Goal: Task Accomplishment & Management: Manage account settings

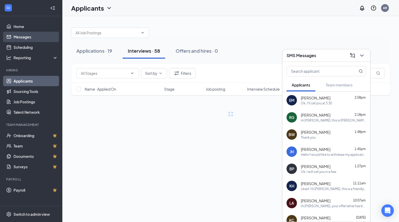
click at [21, 36] on link "Messages" at bounding box center [36, 37] width 44 height 10
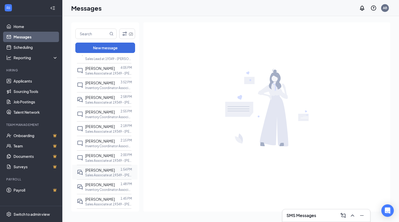
scroll to position [59, 0]
click at [99, 168] on span "Joseph Rabcow" at bounding box center [100, 170] width 30 height 5
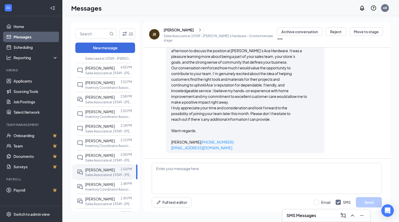
scroll to position [395, 0]
click at [173, 172] on textarea at bounding box center [267, 178] width 230 height 31
type textarea "HI Jo"
click at [319, 204] on input "Email" at bounding box center [322, 202] width 17 height 5
checkbox input "true"
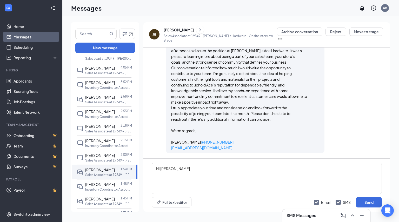
click at [349, 205] on div "Email SMS Send" at bounding box center [348, 202] width 68 height 10
click at [346, 203] on input "SMS" at bounding box center [343, 202] width 15 height 5
checkbox input "false"
click at [309, 182] on textarea "HI Jo" at bounding box center [267, 178] width 230 height 31
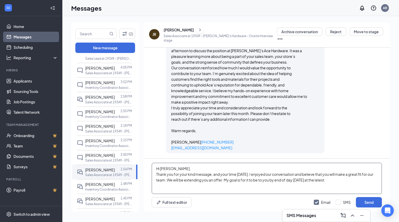
click at [251, 175] on textarea "Hi Joseph, Thank you for your kind message, and your time today. I enjoyed our …" at bounding box center [267, 178] width 230 height 31
click at [234, 185] on textarea "Hi Joseph, Thank you for your kind message, and your time today. I truly enjoye…" at bounding box center [267, 178] width 230 height 31
click at [366, 178] on textarea "Hi Joseph, Thank you for your kind message, and your time today. I truly enjoye…" at bounding box center [267, 178] width 230 height 31
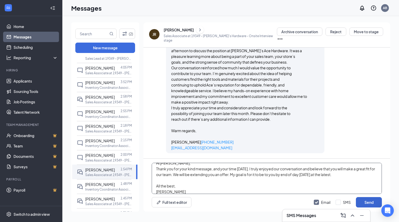
type textarea "Hi Joseph, Thank you for your kind message, and your time today. I truly enjoye…"
click at [365, 199] on button "Send" at bounding box center [369, 202] width 26 height 10
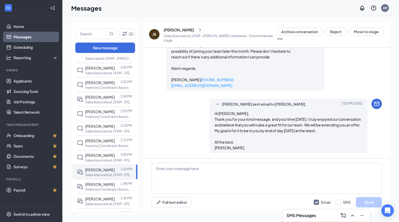
scroll to position [463, 0]
click at [114, 153] on span "Christina Gardner-Sampson" at bounding box center [100, 155] width 30 height 5
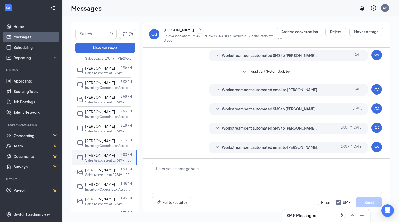
scroll to position [105, 0]
click at [217, 145] on icon "SmallChevronDown" at bounding box center [218, 148] width 6 height 6
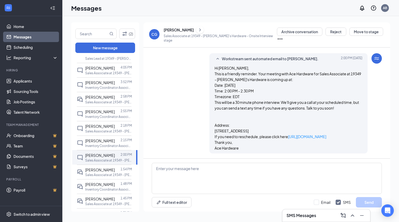
scroll to position [159, 0]
click at [217, 62] on icon "SmallChevronUp" at bounding box center [218, 59] width 6 height 6
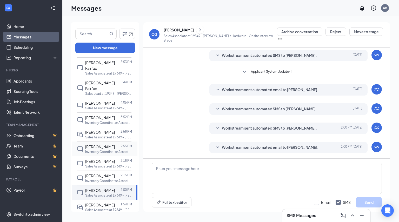
scroll to position [24, 0]
click at [92, 120] on p "Inventory Coordinator Associate at 19349 - Benito's Hardware" at bounding box center [108, 122] width 47 height 4
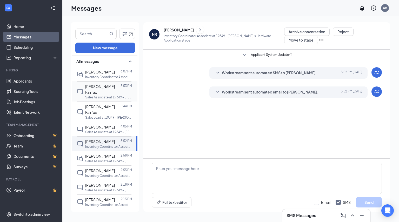
click at [99, 85] on span "Breana Fairfax" at bounding box center [100, 89] width 30 height 10
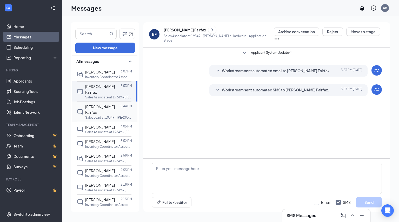
click at [100, 102] on div "Breana Fairfax 5:44 PM Sales Lead at 19349 - Benito's Hardware" at bounding box center [104, 112] width 55 height 20
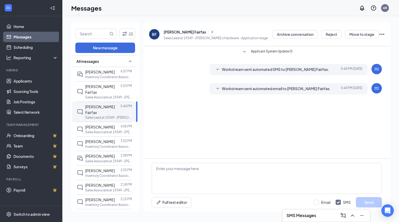
click at [36, 75] on li "Hiring Applicants Sourcing Tools Job Postings Talent Network" at bounding box center [31, 92] width 62 height 49
click at [30, 81] on link "Applicants" at bounding box center [36, 81] width 44 height 10
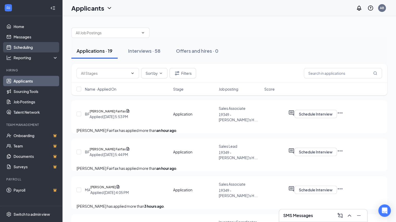
click at [32, 49] on link "Scheduling" at bounding box center [36, 47] width 44 height 10
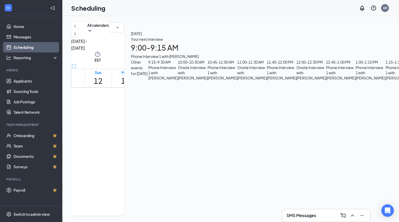
scroll to position [305, 0]
click at [76, 35] on icon "ChevronRight" at bounding box center [75, 34] width 2 height 3
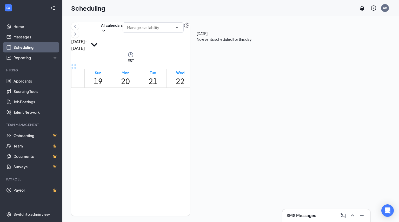
scroll to position [291, 0]
click at [78, 29] on icon "ChevronLeft" at bounding box center [75, 26] width 5 height 6
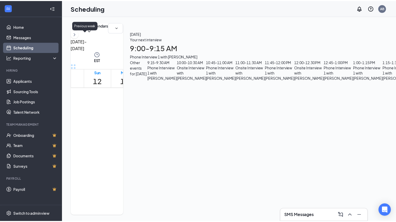
scroll to position [256, 0]
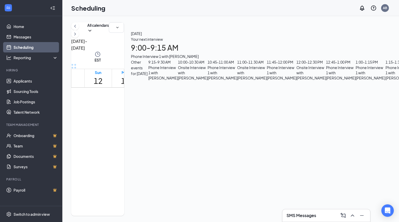
click at [153, 132] on span "9:00-9:30 AM" at bounding box center [146, 142] width 12 height 21
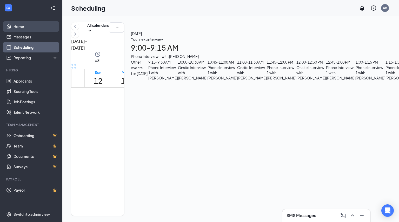
click at [40, 29] on link "Home" at bounding box center [36, 26] width 44 height 10
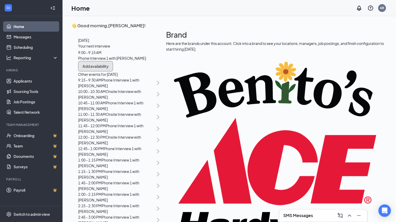
click at [113, 72] on button "Add availability" at bounding box center [95, 66] width 35 height 10
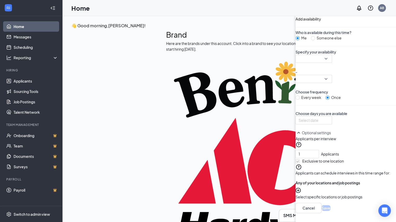
scroll to position [2, 0]
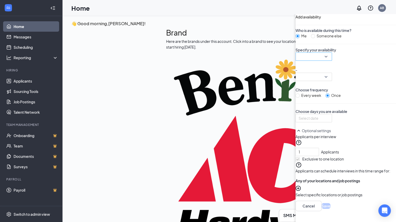
click at [295, 61] on div at bounding box center [313, 57] width 36 height 8
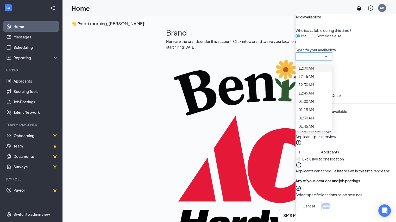
click at [295, 75] on div "Who is available during this time? Me Someone else Specify your availability 12…" at bounding box center [345, 114] width 100 height 173
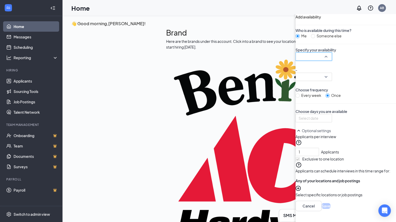
click at [298, 61] on input "search" at bounding box center [311, 57] width 27 height 8
click at [298, 81] on input "search" at bounding box center [311, 77] width 27 height 8
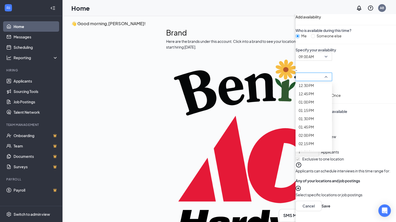
scroll to position [419, 0]
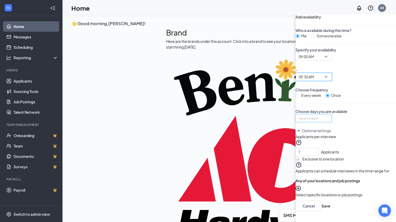
click at [298, 121] on div at bounding box center [313, 118] width 30 height 6
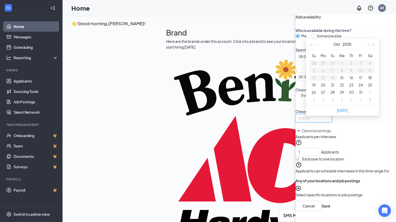
click at [331, 88] on button "21" at bounding box center [332, 85] width 3 height 6
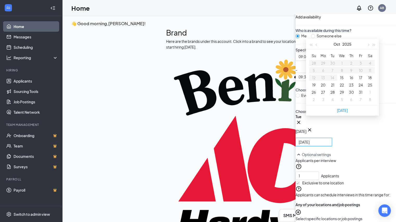
type input "[DATE]"
click at [295, 146] on div "Tue Oct 21 Oct 2025 Su Mo Tu We Th Fr Sa 28 29 30 1 2 3 4 5 6 7 8 9 10 11 12 13…" at bounding box center [345, 130] width 100 height 32
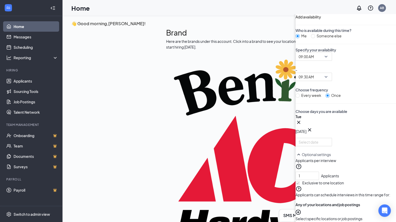
scroll to position [0, 0]
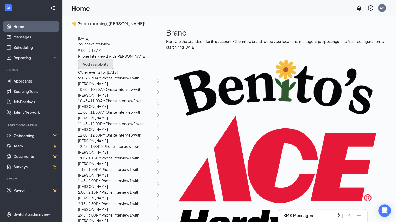
click at [113, 69] on button "Add availability" at bounding box center [95, 64] width 35 height 10
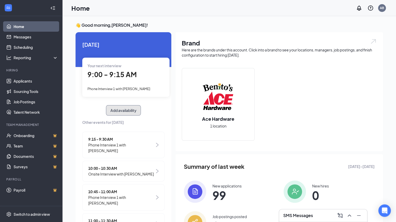
click at [121, 109] on button "Add availability" at bounding box center [123, 110] width 35 height 10
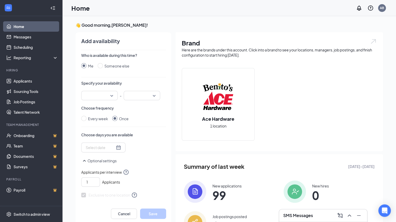
scroll to position [2, 0]
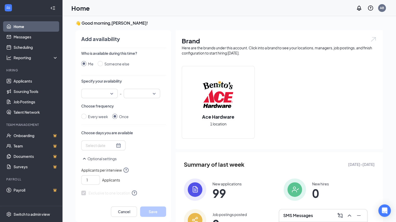
click at [104, 94] on input "search" at bounding box center [97, 93] width 27 height 9
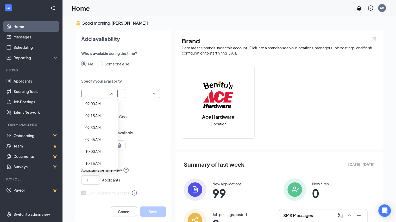
scroll to position [433, 0]
click at [90, 151] on span "10:00 AM" at bounding box center [92, 153] width 15 height 6
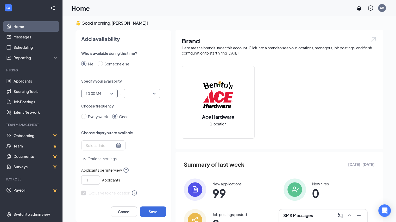
click at [138, 92] on input "search" at bounding box center [140, 93] width 27 height 9
click at [134, 157] on span "10:30 AM" at bounding box center [135, 156] width 15 height 6
click at [113, 143] on div at bounding box center [103, 146] width 44 height 10
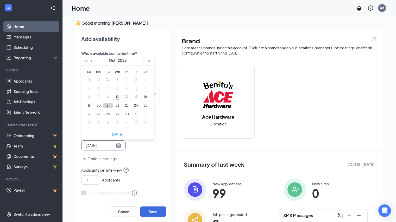
type input "[DATE]"
click at [105, 105] on button "21" at bounding box center [108, 105] width 10 height 5
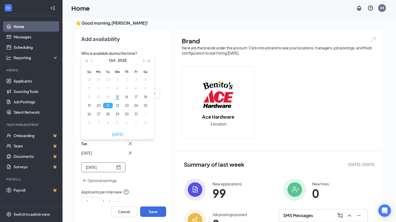
type input "[DATE]"
click at [147, 208] on button "Save" at bounding box center [153, 212] width 26 height 10
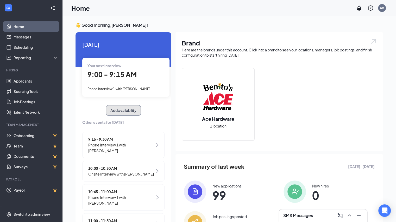
click at [130, 112] on button "Add availability" at bounding box center [123, 110] width 35 height 10
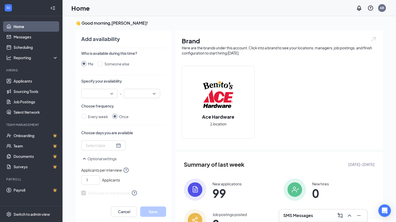
click at [109, 90] on div at bounding box center [99, 93] width 36 height 9
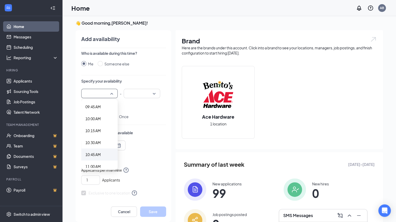
scroll to position [468, 0]
click at [87, 163] on span "11:00 AM" at bounding box center [92, 166] width 15 height 6
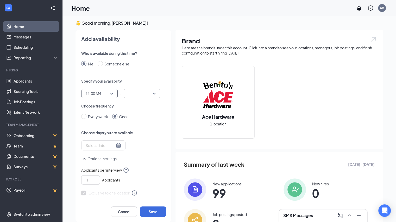
click at [132, 95] on input "search" at bounding box center [140, 93] width 27 height 9
click at [136, 150] on span "11:30 AM" at bounding box center [135, 151] width 15 height 6
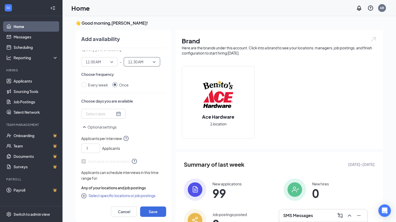
click at [98, 196] on button "Select specific locations or job postings" at bounding box center [118, 196] width 74 height 6
checkbox input "true"
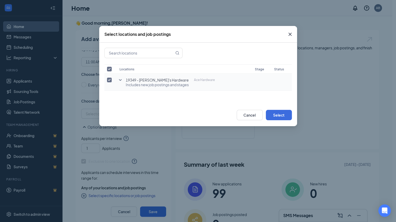
click at [121, 81] on icon "SmallChevronDown" at bounding box center [120, 80] width 6 height 6
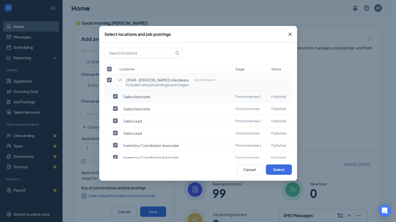
click at [115, 98] on input "checkbox" at bounding box center [115, 96] width 5 height 5
checkbox input "true"
checkbox input "false"
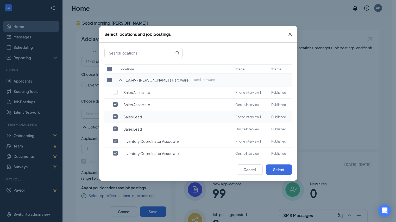
click at [115, 115] on input "checkbox" at bounding box center [115, 116] width 5 height 5
checkbox input "false"
click at [114, 139] on input "checkbox" at bounding box center [115, 141] width 5 height 5
checkbox input "false"
click at [274, 169] on button "Select" at bounding box center [279, 170] width 26 height 10
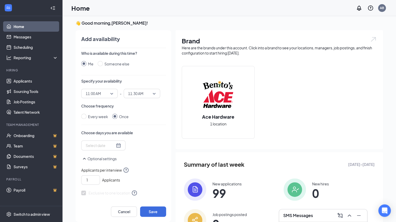
scroll to position [1, 0]
click at [109, 146] on div at bounding box center [103, 145] width 35 height 6
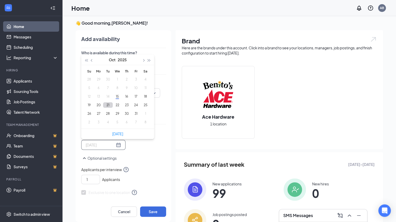
click at [103, 106] on button "21" at bounding box center [108, 104] width 10 height 5
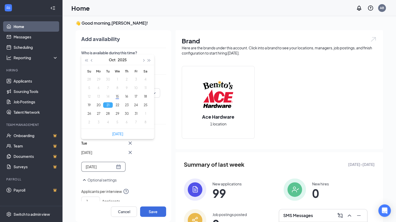
type input "[DATE]"
click at [148, 208] on button "Save" at bounding box center [153, 212] width 26 height 10
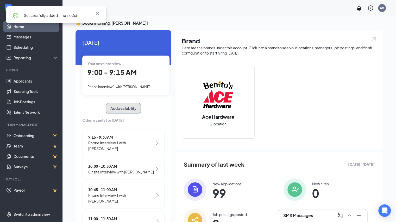
click at [129, 107] on button "Add availability" at bounding box center [123, 108] width 35 height 10
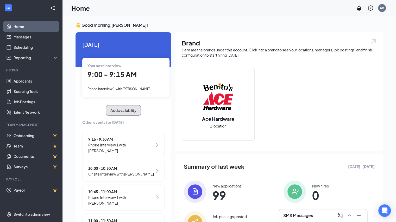
click at [109, 106] on button "Add availability" at bounding box center [123, 110] width 35 height 10
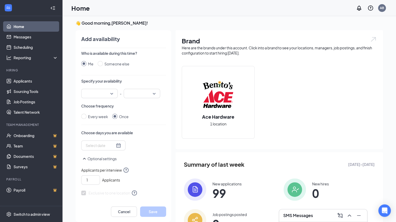
click at [109, 93] on div at bounding box center [99, 93] width 36 height 9
click at [94, 106] on div "01:00 PM" at bounding box center [99, 111] width 36 height 12
click at [134, 95] on input "search" at bounding box center [140, 93] width 27 height 9
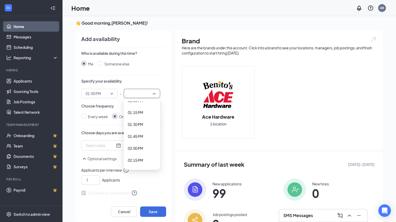
scroll to position [629, 0]
click at [134, 122] on span "01:30 PM" at bounding box center [135, 124] width 15 height 6
click at [108, 145] on div at bounding box center [103, 146] width 35 height 6
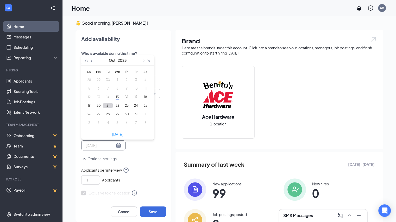
click at [103, 104] on button "21" at bounding box center [108, 105] width 10 height 5
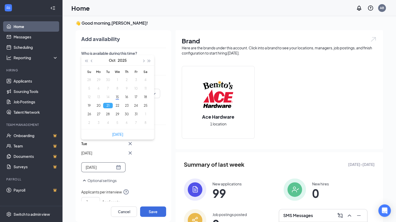
type input "[DATE]"
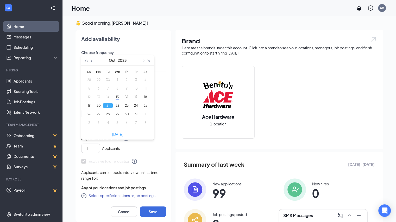
click at [130, 195] on button "Select specific locations or job postings" at bounding box center [118, 196] width 74 height 6
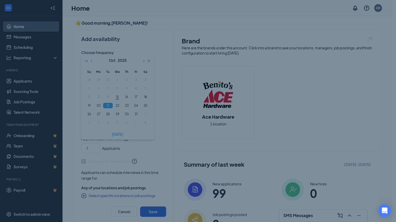
checkbox input "true"
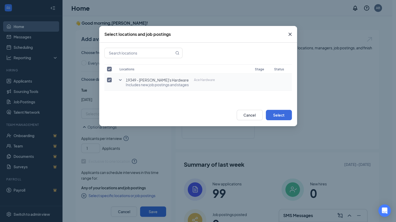
click at [120, 80] on icon "SmallChevronDown" at bounding box center [120, 80] width 3 height 2
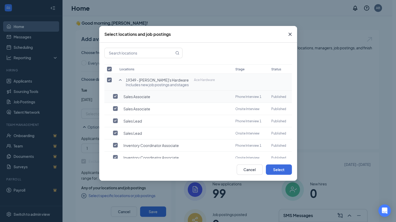
click at [138, 92] on td "Sales Associate" at bounding box center [175, 97] width 116 height 12
click at [117, 95] on input "checkbox" at bounding box center [115, 96] width 5 height 5
checkbox input "true"
checkbox input "false"
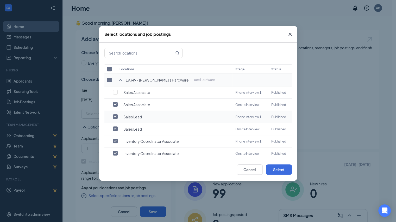
click at [114, 115] on input "checkbox" at bounding box center [115, 116] width 5 height 5
checkbox input "false"
click at [115, 139] on input "checkbox" at bounding box center [115, 141] width 5 height 5
checkbox input "false"
click at [275, 171] on button "Select" at bounding box center [279, 170] width 26 height 10
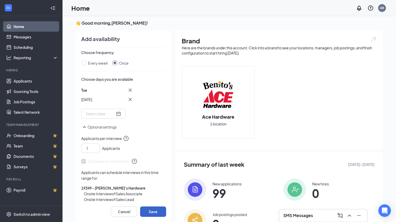
click at [145, 215] on button "Save" at bounding box center [153, 212] width 26 height 10
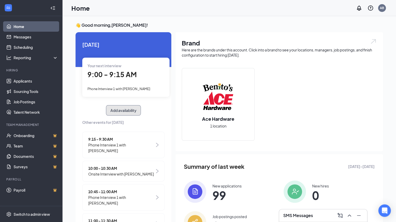
click at [130, 108] on button "Add availability" at bounding box center [123, 110] width 35 height 10
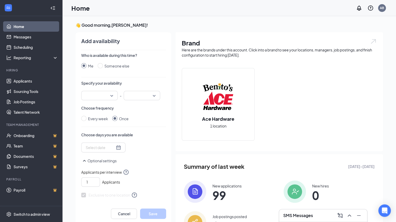
scroll to position [2, 0]
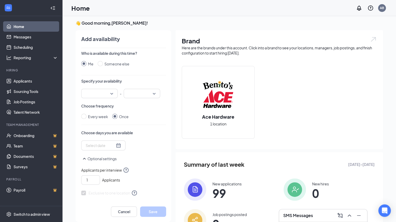
click at [107, 91] on input "search" at bounding box center [97, 93] width 27 height 9
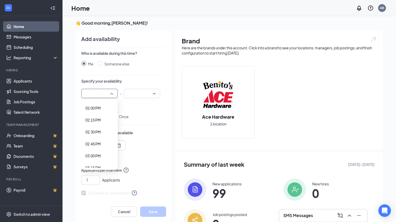
scroll to position [669, 0]
click at [98, 108] on span "02:00 PM" at bounding box center [99, 109] width 28 height 6
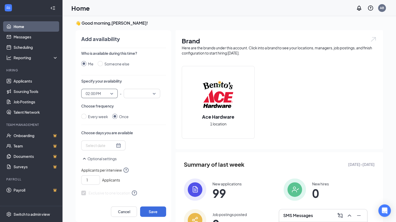
click at [134, 96] on input "search" at bounding box center [140, 93] width 27 height 9
click at [131, 135] on div "02:30 PM" at bounding box center [142, 139] width 36 height 12
click at [110, 142] on div at bounding box center [103, 146] width 44 height 10
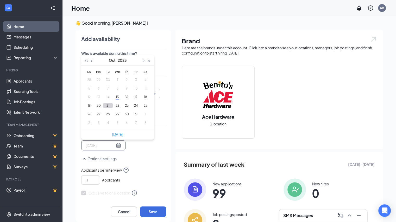
click at [103, 105] on button "21" at bounding box center [108, 105] width 10 height 5
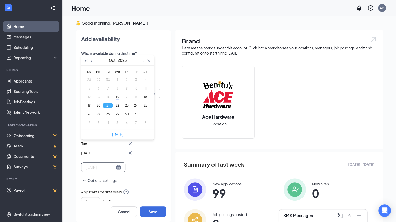
type input "[DATE]"
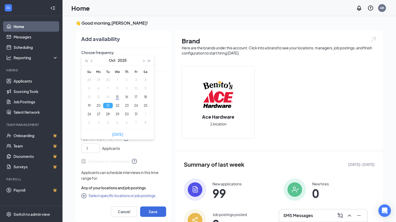
click at [125, 196] on button "Select specific locations or job postings" at bounding box center [118, 196] width 74 height 6
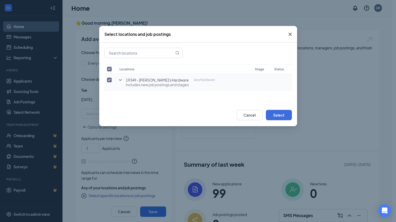
click at [122, 81] on icon "SmallChevronDown" at bounding box center [120, 80] width 6 height 6
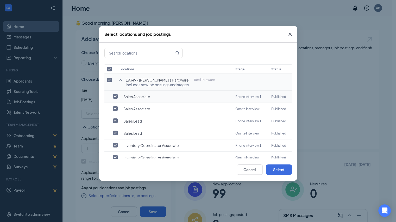
click at [115, 96] on input "checkbox" at bounding box center [115, 96] width 5 height 5
checkbox input "true"
checkbox input "false"
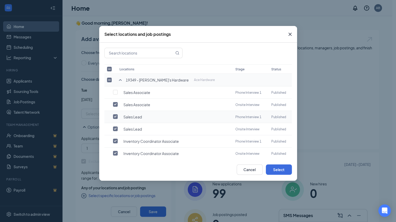
click at [114, 117] on input "checkbox" at bounding box center [115, 116] width 5 height 5
checkbox input "false"
click at [116, 139] on input "checkbox" at bounding box center [115, 141] width 5 height 5
checkbox input "false"
click at [273, 167] on button "Select" at bounding box center [279, 170] width 26 height 10
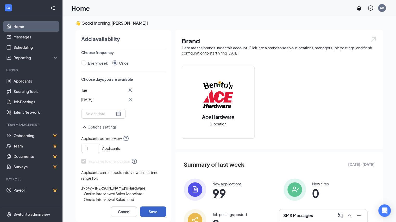
click at [144, 213] on button "Save" at bounding box center [153, 212] width 26 height 10
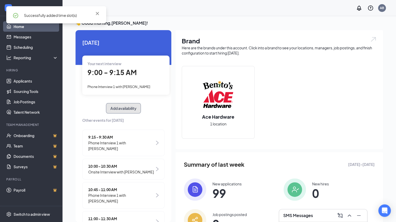
click at [121, 107] on button "Add availability" at bounding box center [123, 108] width 35 height 10
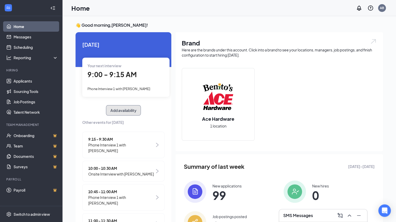
click at [129, 109] on button "Add availability" at bounding box center [123, 110] width 35 height 10
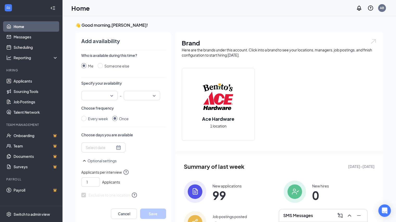
scroll to position [2, 0]
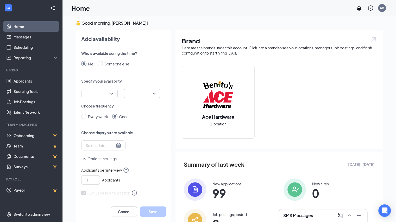
click at [110, 95] on div at bounding box center [99, 93] width 36 height 9
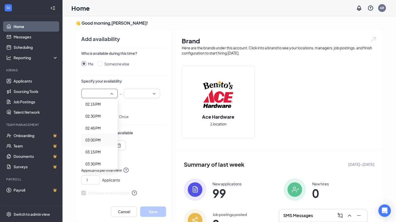
click at [96, 138] on span "03:00 PM" at bounding box center [92, 140] width 15 height 6
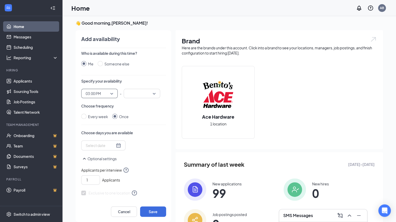
click at [132, 97] on input "search" at bounding box center [140, 93] width 27 height 9
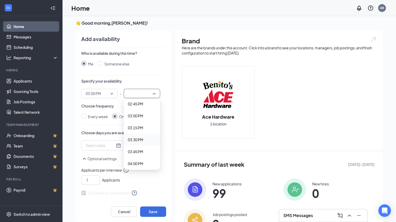
click at [136, 139] on span "03:30 PM" at bounding box center [135, 140] width 15 height 6
click at [106, 143] on input at bounding box center [100, 146] width 29 height 6
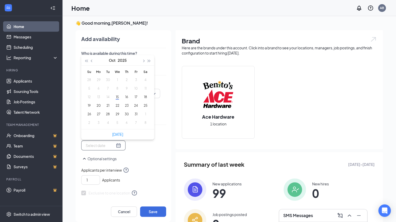
click at [108, 146] on div at bounding box center [103, 146] width 35 height 6
click at [103, 106] on button "21" at bounding box center [108, 105] width 10 height 5
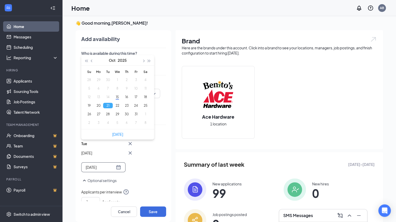
type input "[DATE]"
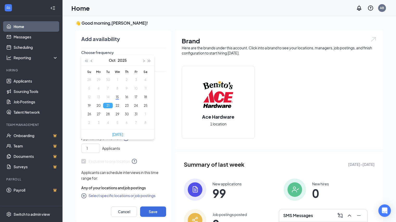
scroll to position [53, 0]
click at [114, 195] on button "Select specific locations or job postings" at bounding box center [118, 196] width 74 height 6
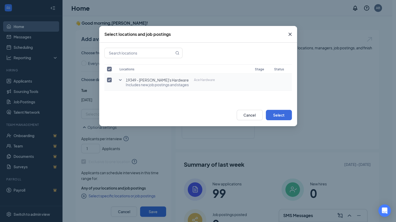
click at [120, 79] on icon "SmallChevronDown" at bounding box center [120, 80] width 6 height 6
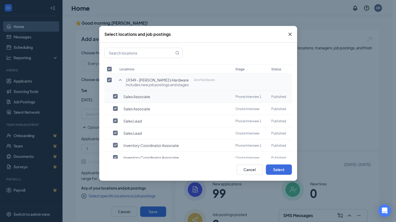
click at [137, 100] on td "Sales Associate" at bounding box center [175, 97] width 116 height 12
click at [137, 99] on td "Sales Associate" at bounding box center [175, 97] width 116 height 12
click at [116, 97] on input "checkbox" at bounding box center [115, 96] width 5 height 5
checkbox input "true"
checkbox input "false"
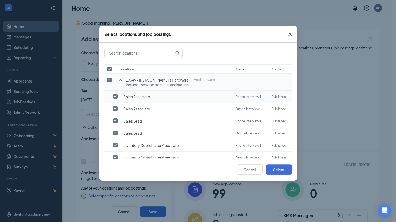
checkbox input "false"
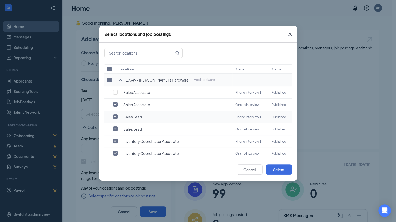
click at [116, 115] on input "checkbox" at bounding box center [115, 116] width 5 height 5
checkbox input "false"
click at [114, 139] on input "checkbox" at bounding box center [115, 141] width 5 height 5
checkbox input "false"
click at [273, 171] on button "Select" at bounding box center [279, 170] width 26 height 10
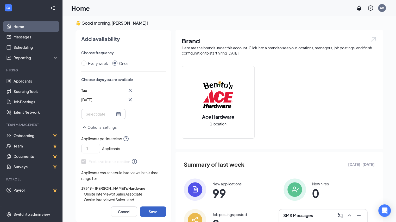
click at [150, 210] on button "Save" at bounding box center [153, 212] width 26 height 10
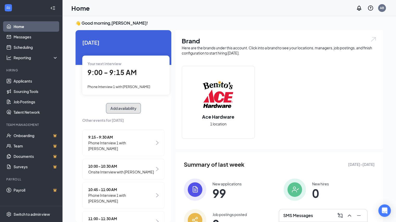
click at [124, 106] on button "Add availability" at bounding box center [123, 108] width 35 height 10
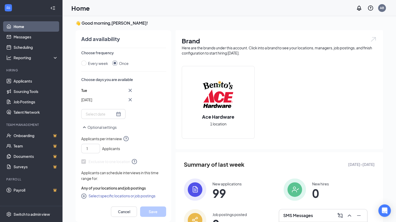
scroll to position [54, 0]
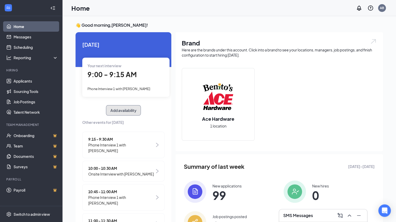
click at [123, 110] on button "Add availability" at bounding box center [123, 110] width 35 height 10
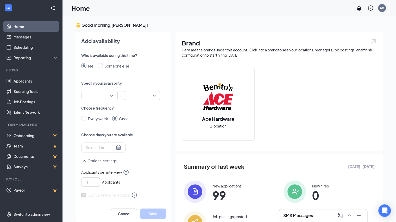
scroll to position [2, 0]
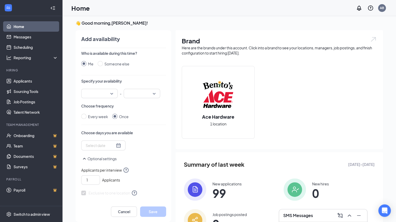
click at [109, 92] on div at bounding box center [99, 93] width 36 height 9
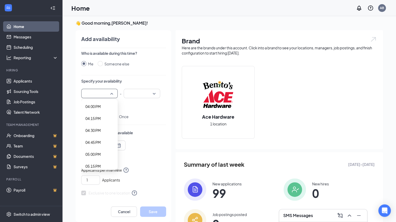
scroll to position [766, 0]
click at [99, 108] on span "04:00 PM" at bounding box center [99, 108] width 28 height 6
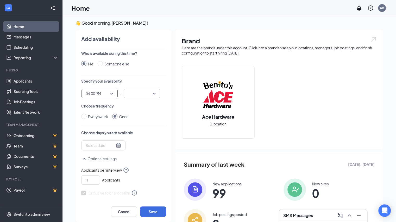
click at [133, 93] on input "search" at bounding box center [140, 93] width 27 height 9
click at [134, 155] on span "04:30 PM" at bounding box center [135, 156] width 15 height 6
click at [110, 145] on div at bounding box center [103, 146] width 35 height 6
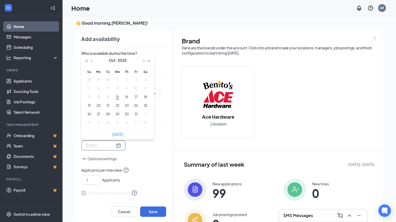
type input "[DATE]"
click at [104, 106] on button "21" at bounding box center [108, 105] width 10 height 5
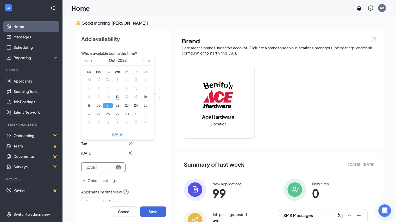
type input "[DATE]"
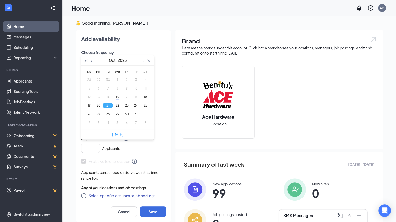
click at [128, 195] on button "Select specific locations or job postings" at bounding box center [118, 196] width 74 height 6
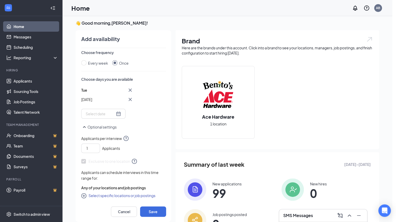
checkbox input "true"
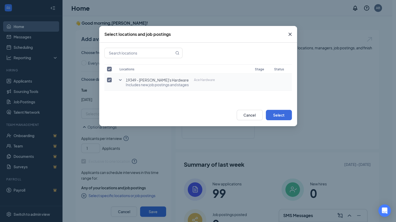
click at [122, 82] on icon "SmallChevronDown" at bounding box center [120, 80] width 6 height 6
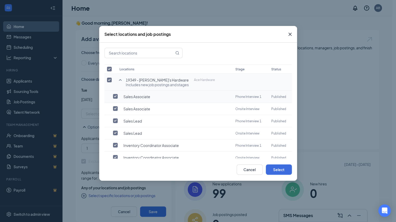
click at [124, 98] on span "Sales Associate" at bounding box center [136, 96] width 27 height 5
click at [116, 95] on input "checkbox" at bounding box center [115, 96] width 5 height 5
checkbox input "true"
checkbox input "false"
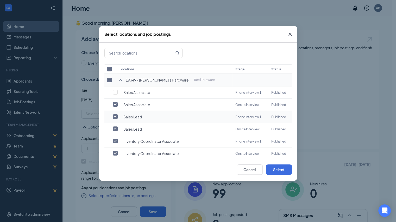
click at [115, 115] on input "checkbox" at bounding box center [115, 116] width 5 height 5
checkbox input "false"
click at [114, 139] on input "checkbox" at bounding box center [115, 141] width 5 height 5
checkbox input "false"
click at [275, 169] on button "Select" at bounding box center [279, 170] width 26 height 10
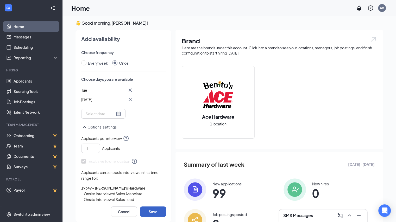
click at [156, 211] on button "Save" at bounding box center [153, 212] width 26 height 10
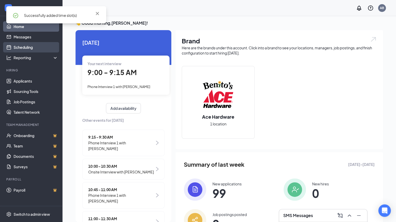
click at [38, 46] on link "Scheduling" at bounding box center [36, 47] width 44 height 10
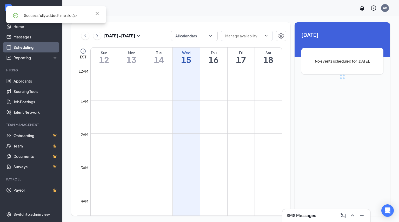
scroll to position [256, 0]
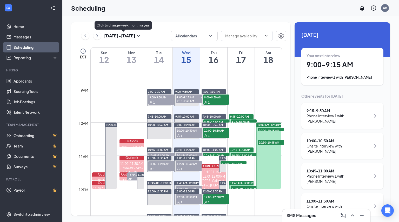
click at [98, 33] on icon "ChevronRight" at bounding box center [97, 36] width 5 height 6
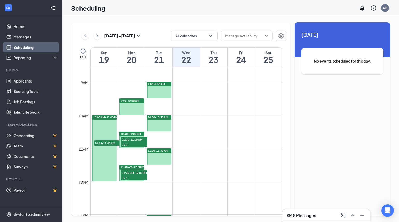
scroll to position [285, 0]
click at [134, 110] on div at bounding box center [132, 106] width 25 height 16
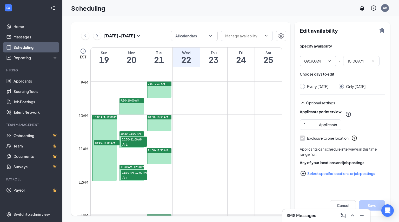
click at [332, 175] on button "Select specific locations or job postings" at bounding box center [342, 174] width 85 height 10
checkbox input "true"
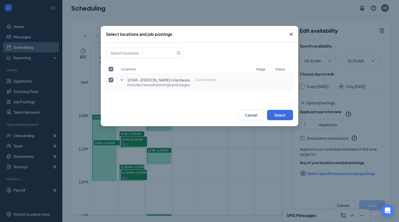
click at [124, 81] on icon "SmallChevronDown" at bounding box center [122, 80] width 6 height 6
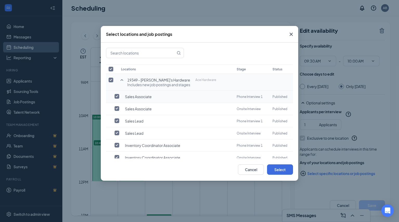
click at [131, 99] on td "Sales Associate" at bounding box center [177, 97] width 116 height 12
click at [132, 96] on span "Sales Associate" at bounding box center [138, 96] width 27 height 5
click at [118, 99] on label at bounding box center [118, 96] width 7 height 5
click at [118, 99] on input "checkbox" at bounding box center [117, 96] width 5 height 5
checkbox input "true"
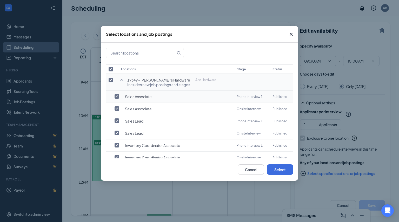
checkbox input "false"
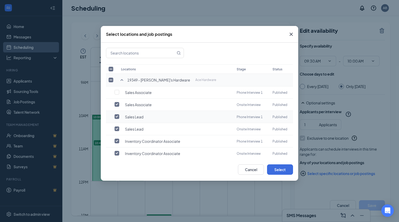
click at [118, 115] on input "checkbox" at bounding box center [117, 116] width 5 height 5
checkbox input "false"
click at [117, 139] on input "checkbox" at bounding box center [117, 141] width 5 height 5
checkbox input "false"
click at [284, 171] on button "Select" at bounding box center [280, 170] width 26 height 10
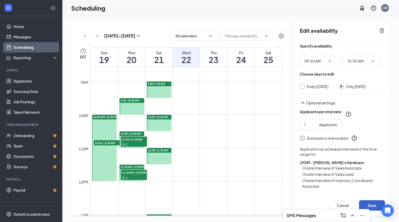
click at [371, 204] on button "Save" at bounding box center [372, 205] width 26 height 10
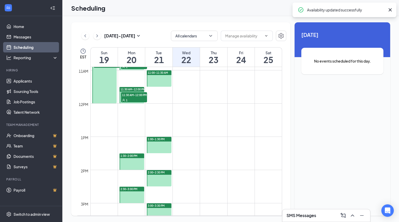
scroll to position [367, 0]
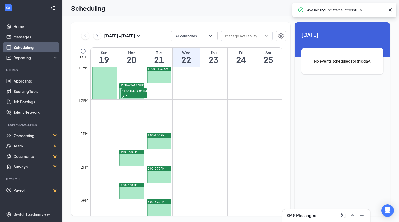
click at [135, 151] on span "1:30-2:00 PM" at bounding box center [129, 152] width 17 height 4
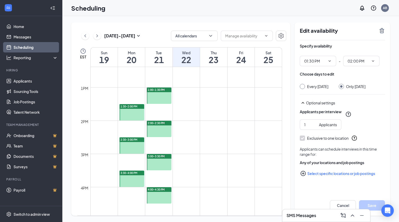
scroll to position [412, 0]
click at [334, 172] on button "Select specific locations or job postings" at bounding box center [342, 174] width 85 height 10
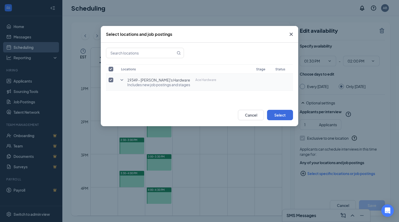
click at [223, 85] on td "19349 - Benito's Hardware Ace Hardware Includes new job postings and stages" at bounding box center [186, 82] width 135 height 17
click at [121, 81] on icon "SmallChevronDown" at bounding box center [122, 80] width 6 height 6
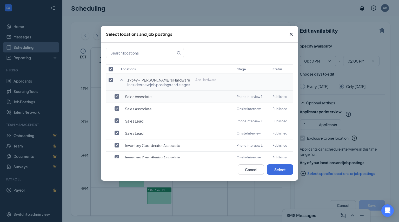
click at [137, 96] on span "Sales Associate" at bounding box center [138, 96] width 27 height 5
click at [115, 99] on td at bounding box center [112, 97] width 12 height 12
click at [116, 98] on input "checkbox" at bounding box center [117, 96] width 5 height 5
checkbox input "true"
checkbox input "false"
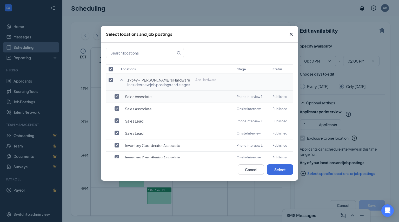
checkbox input "false"
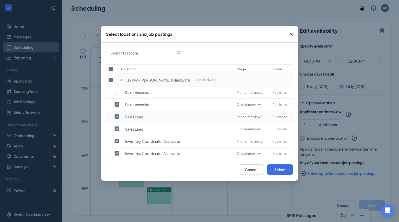
click at [117, 115] on input "checkbox" at bounding box center [117, 116] width 5 height 5
checkbox input "false"
click at [117, 140] on input "checkbox" at bounding box center [117, 141] width 5 height 5
checkbox input "false"
click at [281, 172] on button "Select" at bounding box center [280, 170] width 26 height 10
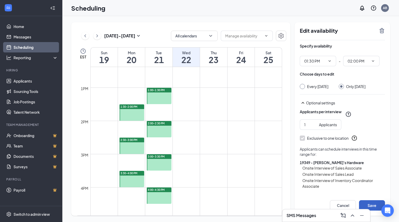
click at [372, 204] on button "Save" at bounding box center [372, 205] width 26 height 10
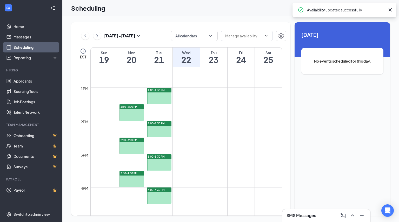
click at [135, 142] on div "2:30-3:00 PM" at bounding box center [132, 140] width 25 height 5
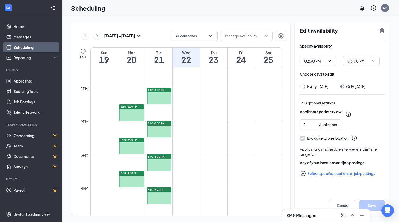
click at [325, 173] on button "Select specific locations or job postings" at bounding box center [342, 174] width 85 height 10
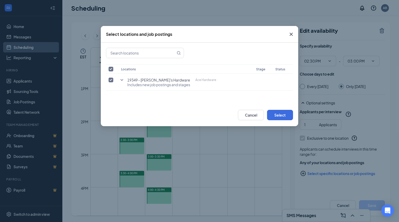
click at [176, 91] on div "Locations Stage Status 19349 - Benito's Hardware Ace Hardware Includes new job …" at bounding box center [200, 73] width 198 height 61
click at [176, 86] on span "Includes new job postings and stages" at bounding box center [171, 84] width 89 height 5
click at [121, 81] on icon "SmallChevronDown" at bounding box center [122, 80] width 6 height 6
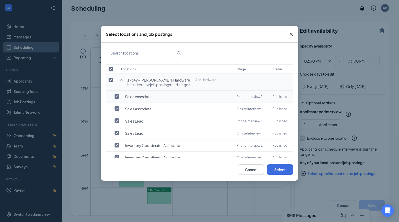
click at [115, 94] on input "checkbox" at bounding box center [117, 96] width 5 height 5
checkbox input "true"
checkbox input "false"
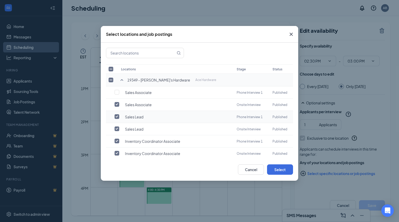
click at [118, 115] on input "checkbox" at bounding box center [117, 116] width 5 height 5
checkbox input "false"
click at [117, 139] on input "checkbox" at bounding box center [117, 141] width 5 height 5
checkbox input "false"
click at [275, 171] on button "Select" at bounding box center [280, 170] width 26 height 10
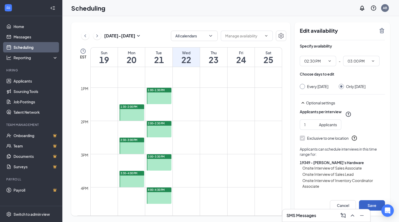
click at [369, 202] on button "Save" at bounding box center [372, 205] width 26 height 10
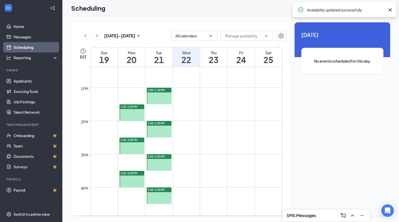
click at [131, 174] on span "3:30-4:00 PM" at bounding box center [129, 174] width 17 height 4
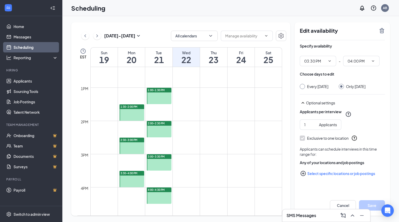
click at [322, 171] on button "Select specific locations or job postings" at bounding box center [342, 174] width 85 height 10
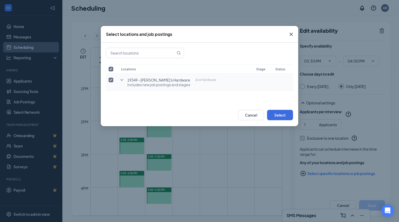
click at [202, 81] on td "19349 - Benito's Hardware Ace Hardware Includes new job postings and stages" at bounding box center [186, 82] width 135 height 17
click at [121, 81] on icon "SmallChevronDown" at bounding box center [122, 80] width 6 height 6
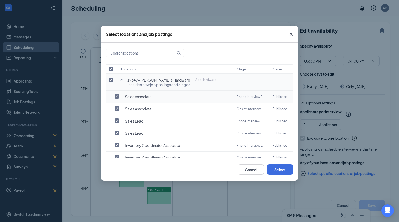
click at [116, 95] on input "checkbox" at bounding box center [117, 96] width 5 height 5
checkbox input "true"
checkbox input "false"
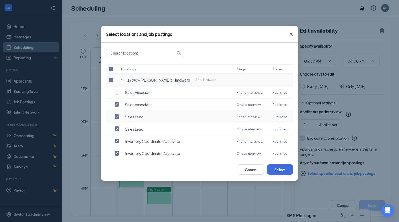
click at [116, 115] on input "checkbox" at bounding box center [117, 116] width 5 height 5
checkbox input "false"
click at [118, 139] on input "checkbox" at bounding box center [117, 141] width 5 height 5
checkbox input "false"
click at [283, 169] on button "Select" at bounding box center [280, 170] width 26 height 10
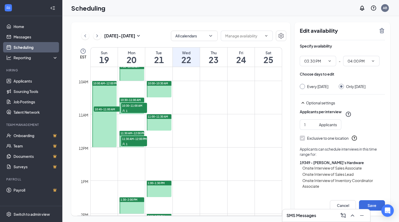
scroll to position [283, 0]
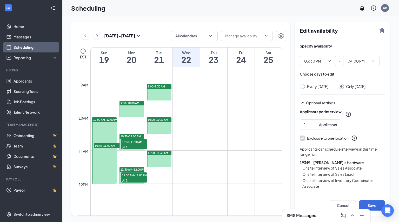
click at [160, 87] on span "9:00-9:30 AM" at bounding box center [156, 87] width 17 height 4
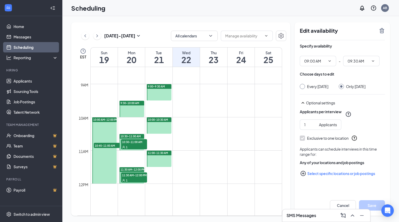
click at [325, 179] on button "Select specific locations or job postings" at bounding box center [342, 174] width 85 height 10
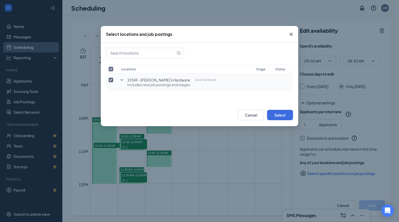
click at [196, 81] on p "Ace Hardware" at bounding box center [206, 79] width 21 height 5
click at [124, 79] on icon "SmallChevronDown" at bounding box center [122, 80] width 6 height 6
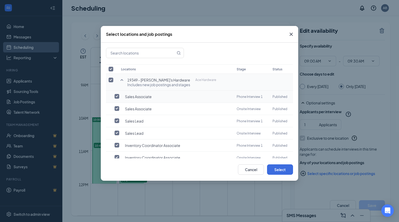
click at [131, 97] on span "Sales Associate" at bounding box center [138, 96] width 27 height 5
click at [115, 96] on input "checkbox" at bounding box center [117, 96] width 5 height 5
checkbox input "true"
checkbox input "false"
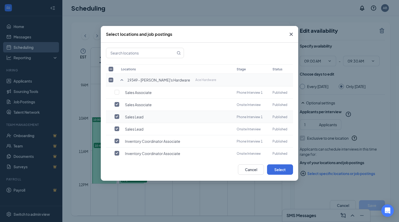
click at [116, 114] on input "checkbox" at bounding box center [117, 116] width 5 height 5
checkbox input "false"
click at [115, 139] on input "checkbox" at bounding box center [117, 141] width 5 height 5
checkbox input "false"
click at [272, 171] on button "Select" at bounding box center [280, 170] width 26 height 10
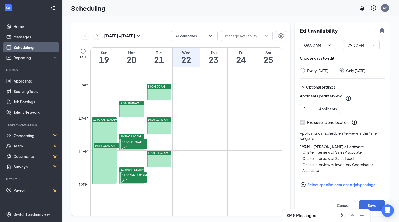
scroll to position [20, 0]
click at [372, 204] on button "Save" at bounding box center [372, 205] width 26 height 10
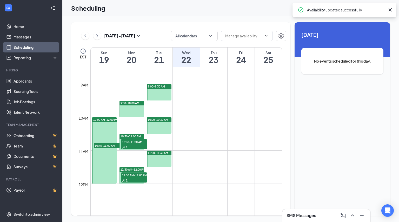
click at [159, 127] on div at bounding box center [159, 126] width 25 height 16
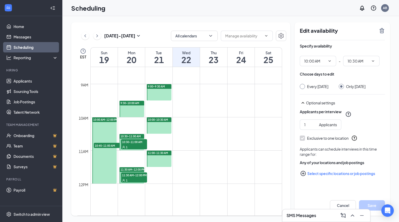
click at [331, 178] on button "Select specific locations or job postings" at bounding box center [342, 174] width 85 height 10
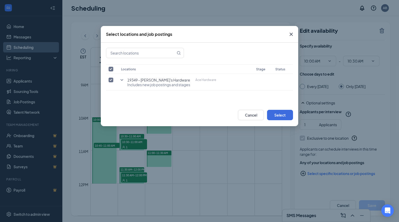
click at [331, 178] on div "Select locations and job postings Locations Stage Status 19349 - [PERSON_NAME]'…" at bounding box center [199, 111] width 399 height 222
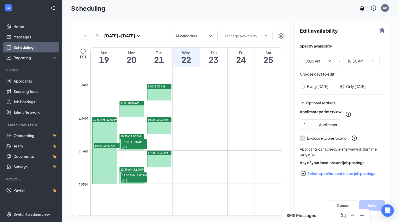
click at [353, 178] on button "Select specific locations or job postings" at bounding box center [342, 174] width 85 height 10
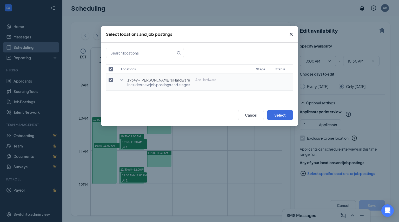
click at [125, 79] on icon "SmallChevronDown" at bounding box center [122, 80] width 6 height 6
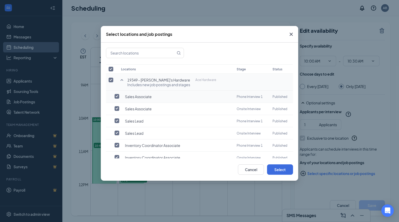
click at [144, 94] on span "Sales Associate" at bounding box center [138, 96] width 27 height 5
click at [118, 98] on input "checkbox" at bounding box center [117, 96] width 5 height 5
checkbox input "true"
checkbox input "false"
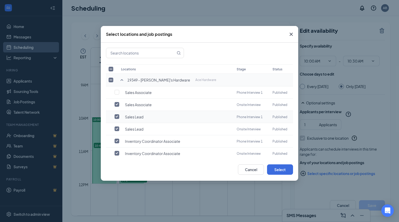
click at [117, 117] on input "checkbox" at bounding box center [117, 116] width 5 height 5
checkbox input "false"
click at [116, 139] on input "checkbox" at bounding box center [117, 141] width 5 height 5
checkbox input "false"
click at [273, 170] on button "Select" at bounding box center [280, 170] width 26 height 10
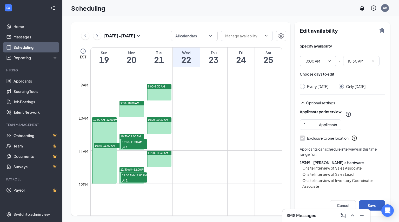
click at [380, 202] on button "Save" at bounding box center [372, 205] width 26 height 10
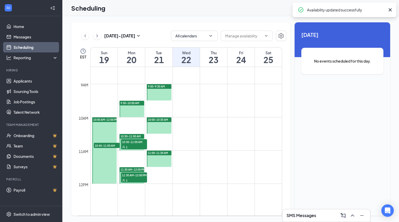
click at [156, 158] on div at bounding box center [159, 159] width 25 height 16
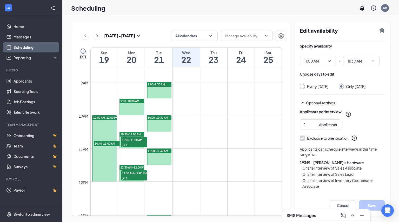
scroll to position [285, 0]
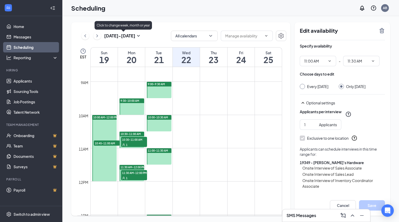
click at [87, 36] on icon "ChevronLeft" at bounding box center [85, 36] width 5 height 6
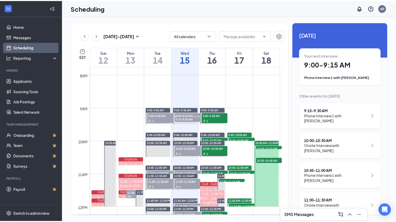
scroll to position [257, 0]
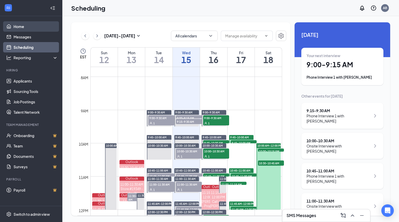
click at [29, 27] on link "Home" at bounding box center [36, 26] width 44 height 10
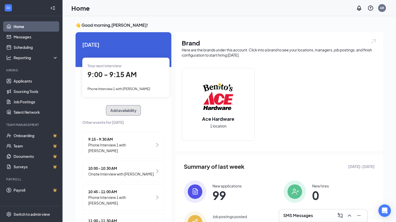
click at [125, 110] on button "Add availability" at bounding box center [123, 110] width 35 height 10
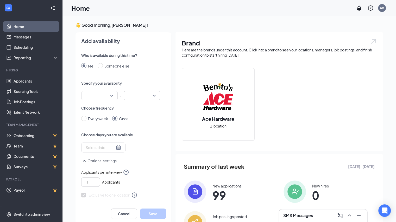
scroll to position [2, 0]
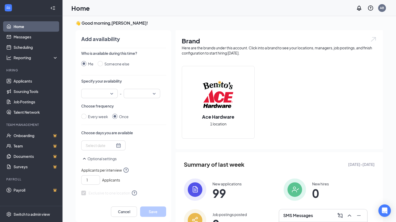
click at [110, 92] on div at bounding box center [99, 93] width 36 height 9
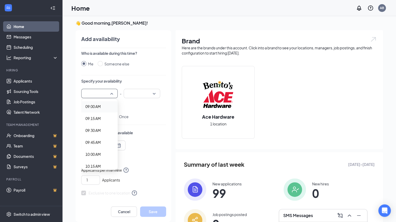
click at [98, 107] on span "09:00 AM" at bounding box center [99, 107] width 28 height 6
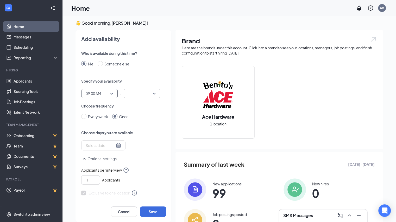
click at [142, 92] on input "search" at bounding box center [140, 93] width 27 height 9
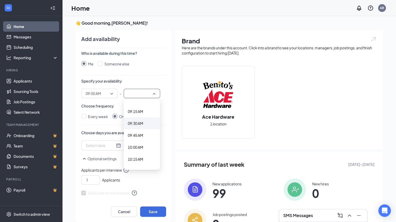
click at [132, 125] on span "09:30 AM" at bounding box center [135, 124] width 15 height 6
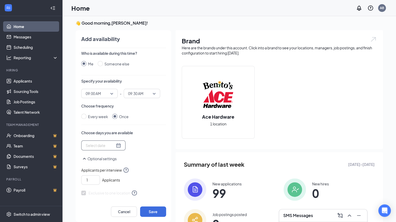
click at [110, 146] on div at bounding box center [103, 146] width 35 height 6
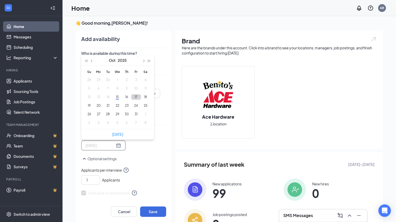
click at [132, 97] on button "17" at bounding box center [136, 96] width 10 height 5
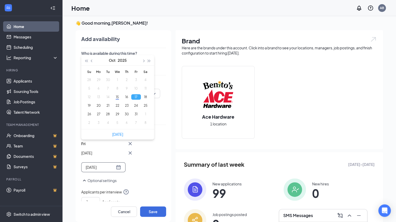
type input "[DATE]"
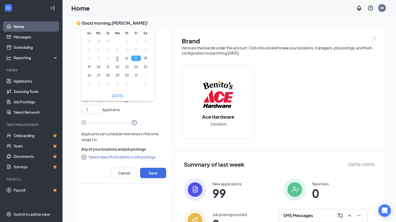
scroll to position [37, 0]
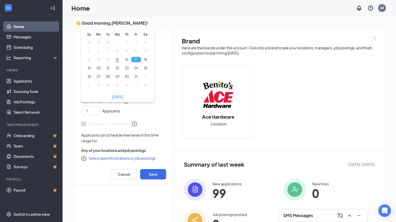
click at [136, 158] on button "Select specific locations or job postings" at bounding box center [118, 158] width 74 height 6
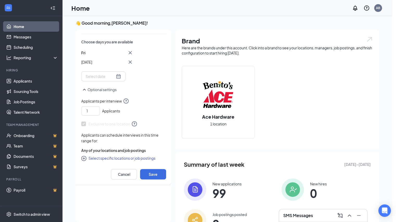
checkbox input "true"
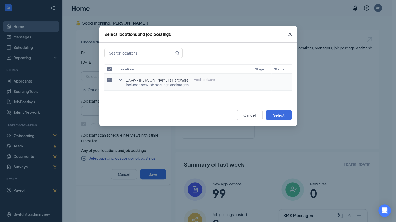
click at [123, 80] on td "19349 - Benito's Hardware Ace Hardware Includes new job postings and stages" at bounding box center [184, 82] width 135 height 17
click at [121, 79] on icon "SmallChevronDown" at bounding box center [120, 80] width 3 height 2
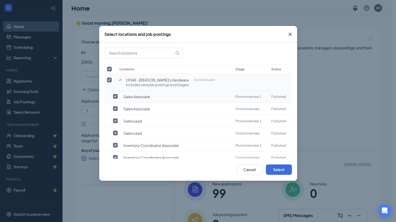
click at [114, 97] on input "checkbox" at bounding box center [115, 96] width 5 height 5
checkbox input "true"
checkbox input "false"
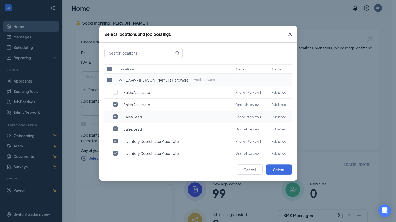
click at [115, 114] on input "checkbox" at bounding box center [115, 116] width 5 height 5
checkbox input "false"
click at [114, 139] on input "checkbox" at bounding box center [115, 141] width 5 height 5
checkbox input "false"
click at [271, 171] on button "Select" at bounding box center [279, 170] width 26 height 10
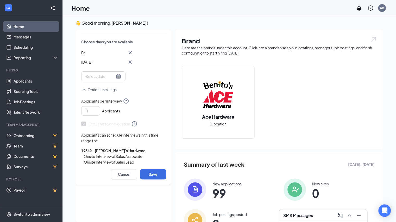
scroll to position [80, 0]
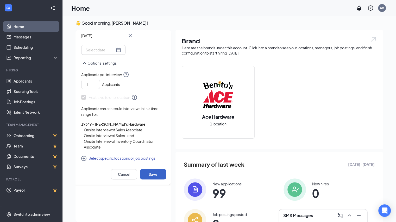
click at [151, 174] on button "Save" at bounding box center [153, 174] width 26 height 10
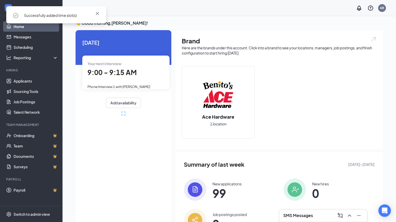
scroll to position [0, 0]
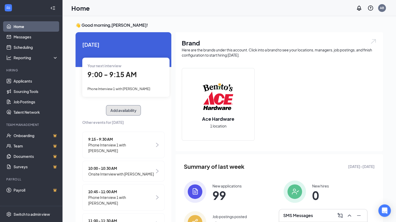
click at [130, 108] on button "Add availability" at bounding box center [123, 110] width 35 height 10
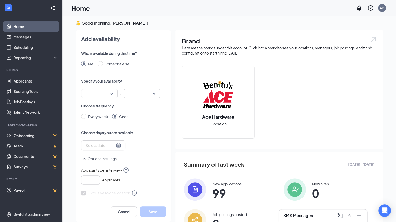
click at [105, 94] on input "search" at bounding box center [97, 93] width 27 height 9
click at [90, 157] on span "10:00 AM" at bounding box center [92, 157] width 15 height 6
click at [146, 93] on input "search" at bounding box center [140, 93] width 27 height 9
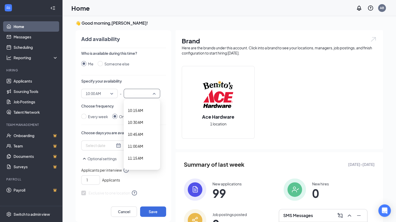
scroll to position [487, 0]
click at [143, 123] on span "10:30 AM" at bounding box center [142, 123] width 28 height 6
click at [108, 148] on div at bounding box center [103, 146] width 35 height 6
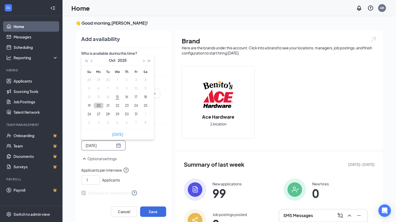
type input "[DATE]"
click at [132, 96] on button "17" at bounding box center [136, 96] width 10 height 5
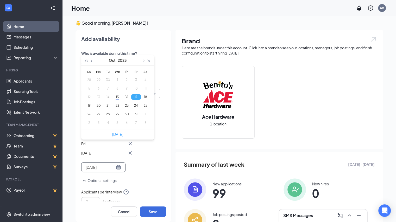
type input "[DATE]"
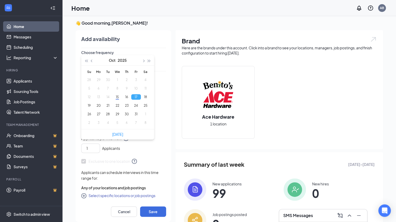
scroll to position [53, 0]
click at [147, 157] on div "Exclusive to one location" at bounding box center [123, 159] width 85 height 11
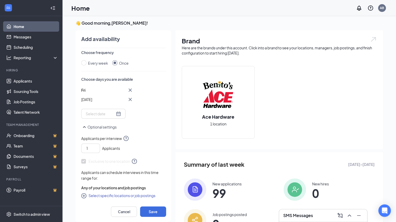
scroll to position [53, 0]
click at [130, 198] on button "Select specific locations or job postings" at bounding box center [118, 196] width 74 height 6
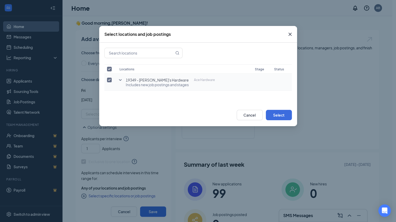
click at [121, 80] on icon "SmallChevronDown" at bounding box center [120, 80] width 6 height 6
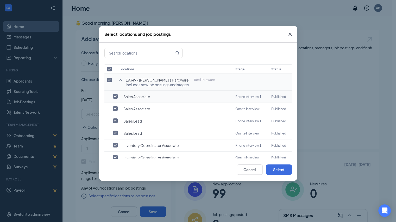
click at [115, 98] on input "checkbox" at bounding box center [115, 96] width 5 height 5
checkbox input "true"
checkbox input "false"
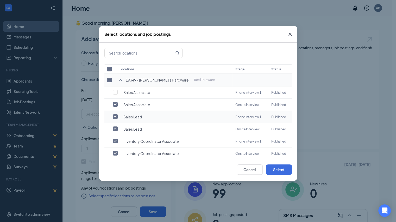
click at [114, 112] on td at bounding box center [110, 117] width 12 height 12
click at [114, 117] on input "checkbox" at bounding box center [115, 116] width 5 height 5
checkbox input "false"
click at [114, 140] on input "checkbox" at bounding box center [115, 141] width 5 height 5
checkbox input "false"
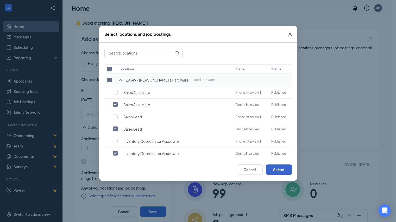
click at [278, 171] on button "Select" at bounding box center [279, 170] width 26 height 10
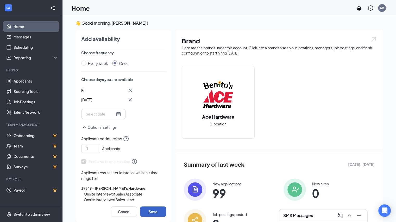
click at [152, 209] on button "Save" at bounding box center [153, 212] width 26 height 10
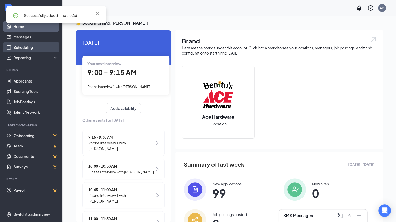
click at [32, 46] on link "Scheduling" at bounding box center [36, 47] width 44 height 10
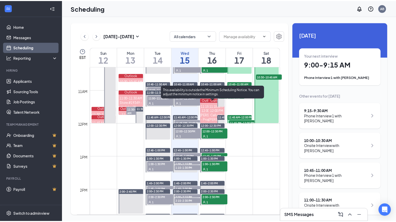
scroll to position [343, 0]
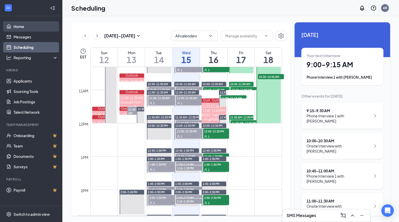
click at [25, 23] on link "Home" at bounding box center [36, 26] width 44 height 10
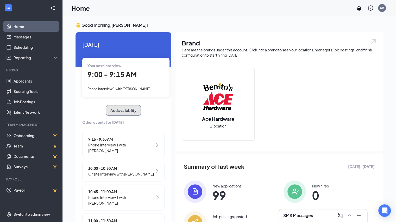
click at [124, 107] on button "Add availability" at bounding box center [123, 110] width 35 height 10
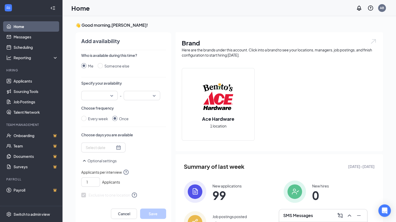
scroll to position [2, 0]
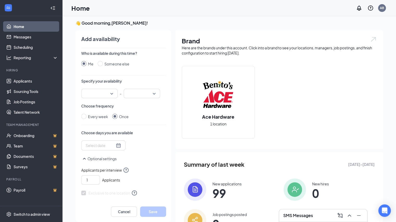
click at [108, 94] on div at bounding box center [99, 93] width 36 height 9
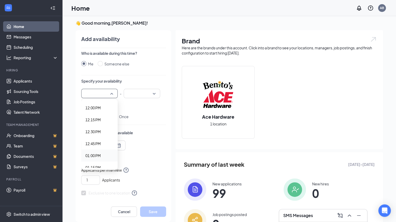
click at [92, 153] on span "01:00 PM" at bounding box center [92, 156] width 15 height 6
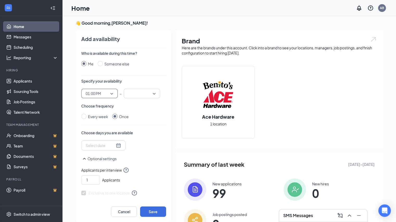
click at [141, 98] on input "search" at bounding box center [140, 93] width 27 height 9
click at [135, 141] on span "01:30 PM" at bounding box center [135, 143] width 15 height 6
click at [109, 146] on div at bounding box center [103, 146] width 35 height 6
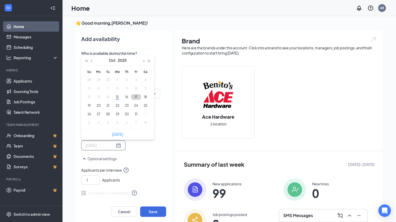
click at [133, 99] on button "17" at bounding box center [136, 96] width 10 height 5
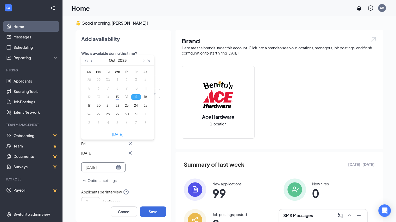
type input "[DATE]"
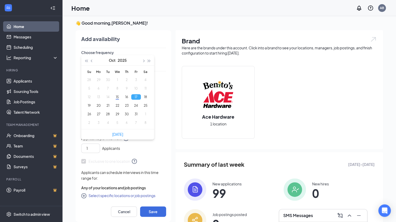
click at [131, 195] on button "Select specific locations or job postings" at bounding box center [118, 196] width 74 height 6
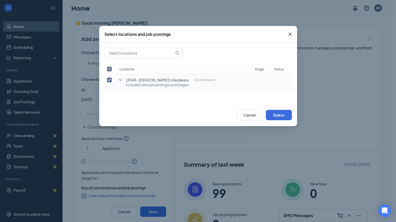
click at [158, 85] on span "Includes new job postings and stages" at bounding box center [170, 84] width 89 height 5
click at [120, 78] on icon "SmallChevronDown" at bounding box center [120, 80] width 6 height 6
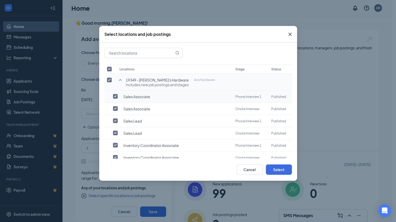
click at [116, 95] on input "checkbox" at bounding box center [115, 96] width 5 height 5
checkbox input "true"
checkbox input "false"
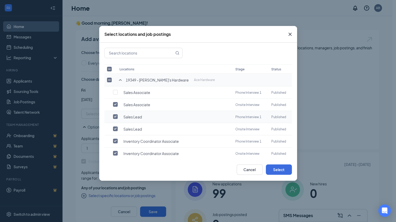
click at [115, 114] on input "checkbox" at bounding box center [115, 116] width 5 height 5
checkbox input "false"
click at [115, 141] on input "checkbox" at bounding box center [115, 141] width 5 height 5
checkbox input "false"
click at [277, 170] on button "Select" at bounding box center [279, 170] width 26 height 10
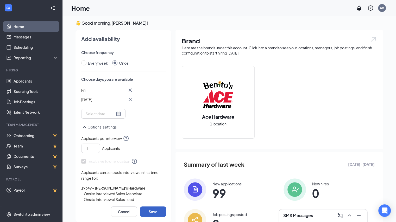
click at [153, 209] on button "Save" at bounding box center [153, 212] width 26 height 10
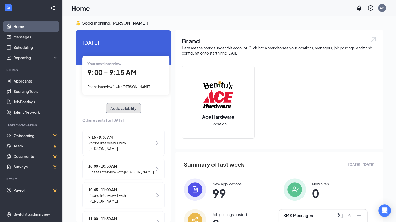
click at [108, 105] on button "Add availability" at bounding box center [123, 108] width 35 height 10
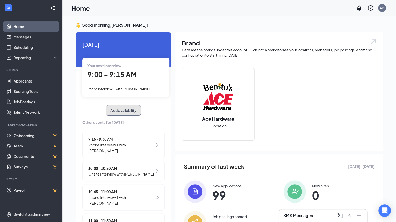
click at [115, 110] on button "Add availability" at bounding box center [123, 110] width 35 height 10
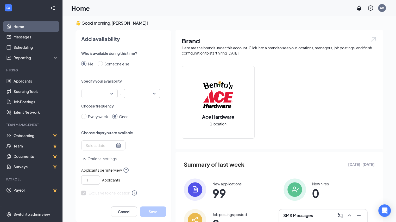
click at [105, 94] on input "search" at bounding box center [97, 93] width 27 height 9
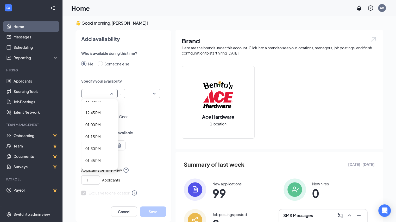
scroll to position [633, 0]
click at [93, 145] on span "02:00 PM" at bounding box center [92, 144] width 15 height 6
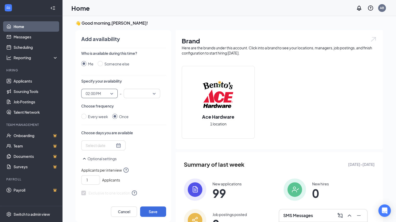
click at [139, 93] on input "search" at bounding box center [140, 93] width 27 height 9
click at [137, 113] on span "02:30 PM" at bounding box center [135, 114] width 15 height 6
click at [110, 146] on div at bounding box center [103, 146] width 35 height 6
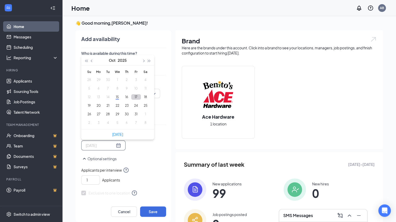
click at [132, 98] on button "17" at bounding box center [136, 96] width 10 height 5
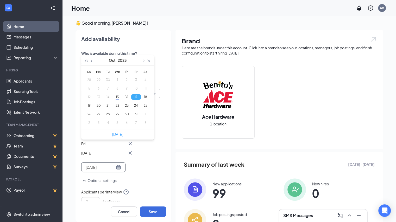
type input "[DATE]"
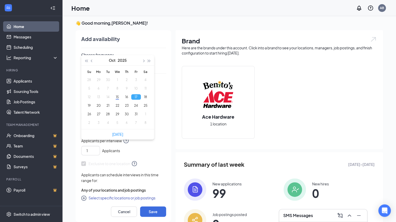
scroll to position [52, 0]
click at [143, 155] on div "Exclusive to one location" at bounding box center [123, 160] width 85 height 11
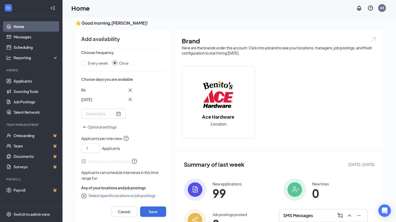
scroll to position [53, 0]
click at [130, 196] on button "Select specific locations or job postings" at bounding box center [118, 196] width 74 height 6
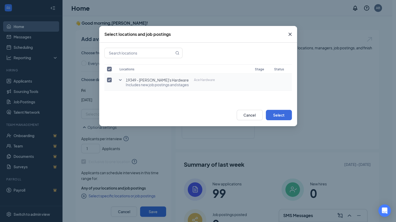
click at [119, 80] on icon "SmallChevronDown" at bounding box center [120, 80] width 6 height 6
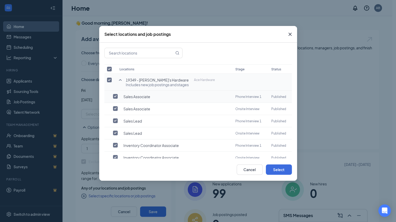
click at [116, 96] on input "checkbox" at bounding box center [115, 96] width 5 height 5
checkbox input "true"
checkbox input "false"
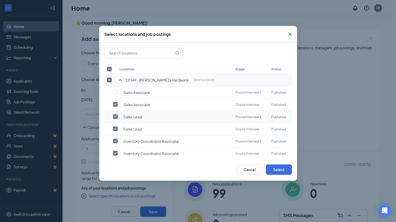
click at [115, 115] on input "checkbox" at bounding box center [115, 116] width 5 height 5
checkbox input "false"
click at [114, 139] on input "checkbox" at bounding box center [115, 141] width 5 height 5
checkbox input "false"
click at [273, 168] on button "Select" at bounding box center [279, 170] width 26 height 10
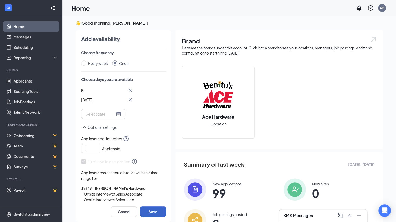
click at [154, 212] on button "Save" at bounding box center [153, 212] width 26 height 10
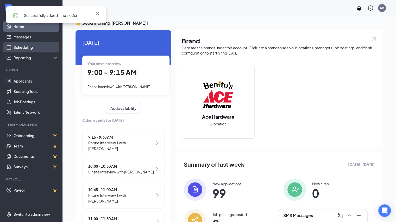
click at [36, 47] on link "Scheduling" at bounding box center [36, 47] width 44 height 10
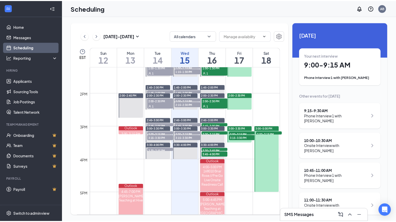
scroll to position [441, 0]
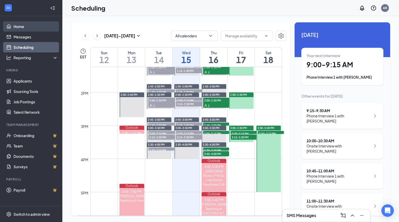
click at [35, 27] on link "Home" at bounding box center [36, 26] width 44 height 10
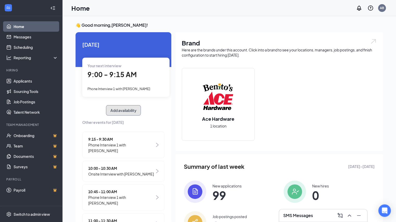
click at [120, 110] on button "Add availability" at bounding box center [123, 110] width 35 height 10
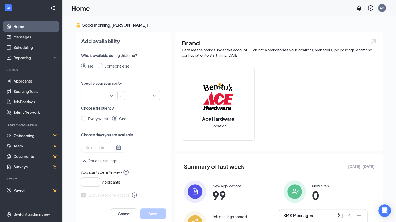
scroll to position [2, 0]
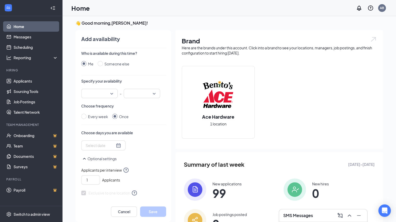
click at [106, 93] on input "search" at bounding box center [97, 93] width 27 height 9
click at [102, 111] on div "04:00 PM" at bounding box center [99, 108] width 36 height 12
click at [139, 96] on input "search" at bounding box center [140, 93] width 27 height 9
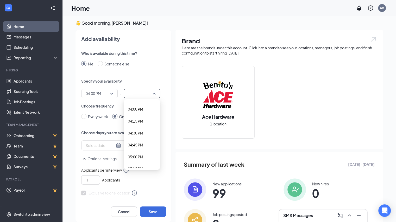
scroll to position [763, 0]
click at [137, 136] on span "04:30 PM" at bounding box center [135, 134] width 15 height 6
click at [109, 146] on div at bounding box center [103, 146] width 35 height 6
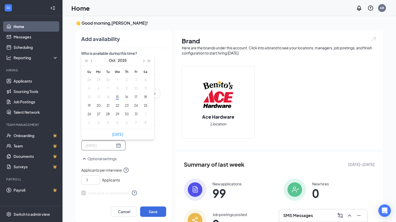
click at [131, 100] on td "17" at bounding box center [135, 97] width 9 height 9
click at [133, 97] on button "17" at bounding box center [136, 96] width 10 height 5
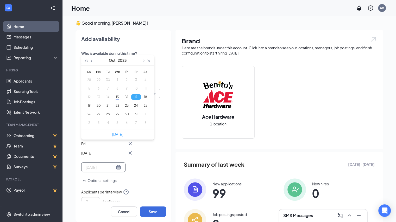
type input "[DATE]"
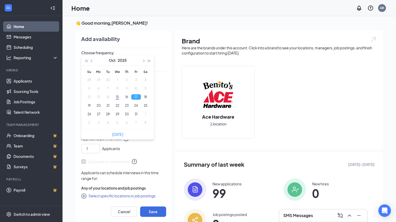
scroll to position [54, 0]
click at [128, 195] on button "Select specific locations or job postings" at bounding box center [118, 196] width 74 height 6
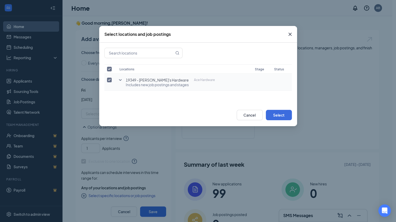
click at [164, 84] on span "Includes new job postings and stages" at bounding box center [170, 84] width 89 height 5
click at [121, 80] on icon "SmallChevronDown" at bounding box center [120, 80] width 6 height 6
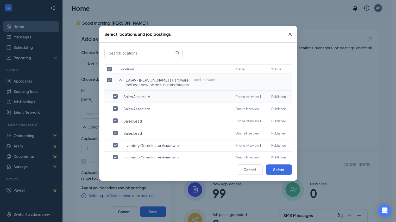
click at [121, 98] on td "Sales Associate" at bounding box center [175, 97] width 116 height 12
click at [116, 98] on input "checkbox" at bounding box center [115, 96] width 5 height 5
checkbox input "true"
checkbox input "false"
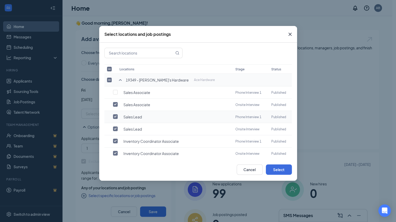
click at [115, 115] on input "checkbox" at bounding box center [115, 116] width 5 height 5
checkbox input "false"
click at [115, 139] on input "checkbox" at bounding box center [115, 141] width 5 height 5
checkbox input "false"
click at [274, 170] on button "Select" at bounding box center [279, 170] width 26 height 10
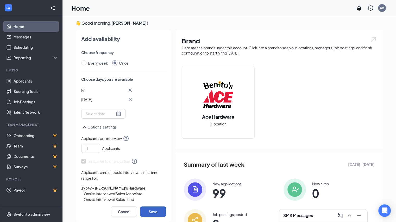
click at [153, 210] on button "Save" at bounding box center [153, 212] width 26 height 10
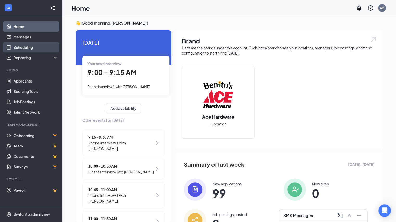
click at [29, 49] on link "Scheduling" at bounding box center [36, 47] width 44 height 10
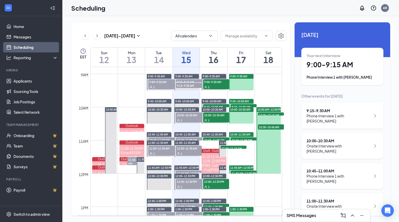
scroll to position [274, 0]
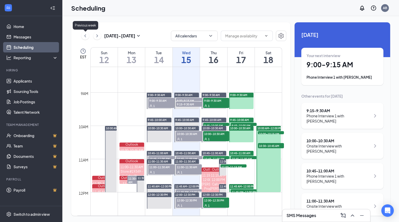
click at [94, 39] on div "[DATE] - [DATE]" at bounding box center [111, 36] width 60 height 10
click at [95, 38] on icon "ChevronRight" at bounding box center [97, 36] width 5 height 6
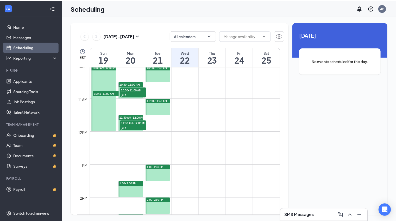
scroll to position [334, 0]
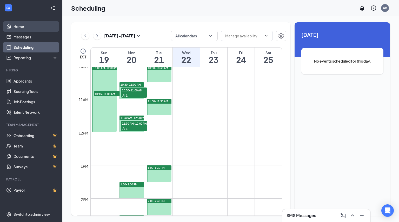
click at [36, 27] on link "Home" at bounding box center [36, 26] width 44 height 10
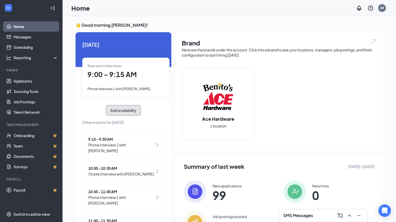
click at [119, 108] on button "Add availability" at bounding box center [123, 110] width 35 height 10
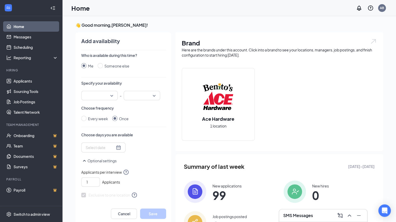
scroll to position [2, 0]
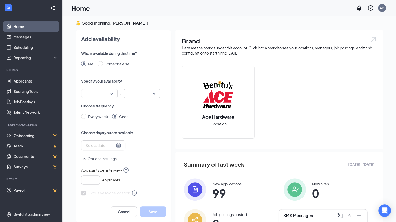
click at [110, 95] on div at bounding box center [99, 93] width 36 height 9
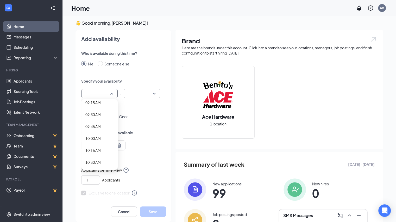
scroll to position [540, 0]
click at [94, 163] on span "12:30 PM" at bounding box center [92, 166] width 15 height 6
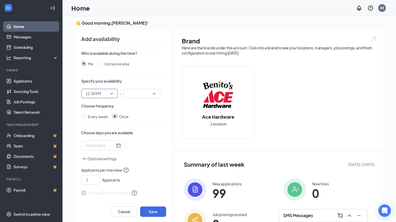
click at [141, 95] on input "search" at bounding box center [140, 93] width 27 height 9
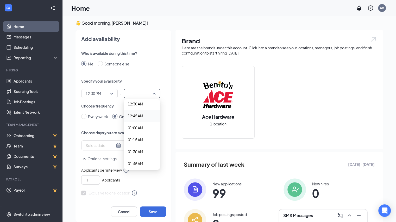
scroll to position [28, 0]
click at [146, 74] on div "Who is available during this time? Me Someone else Specify your availability 12…" at bounding box center [123, 126] width 85 height 151
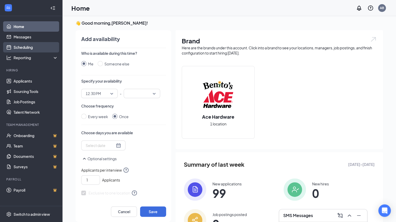
click at [45, 46] on link "Scheduling" at bounding box center [36, 47] width 44 height 10
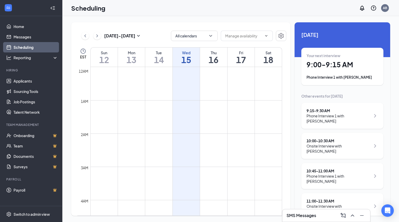
scroll to position [256, 0]
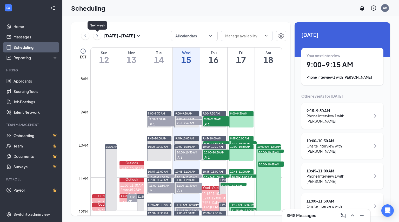
click at [97, 35] on icon "ChevronRight" at bounding box center [97, 36] width 5 height 6
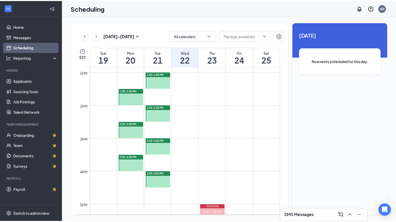
scroll to position [438, 0]
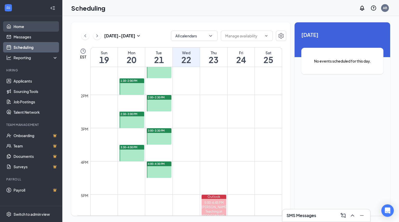
click at [40, 27] on link "Home" at bounding box center [36, 26] width 44 height 10
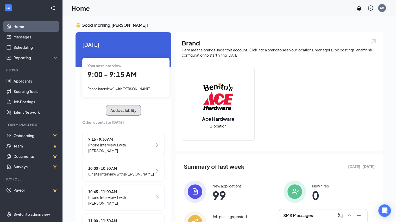
click at [128, 107] on button "Add availability" at bounding box center [123, 110] width 35 height 10
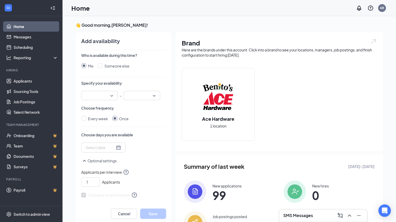
scroll to position [2, 0]
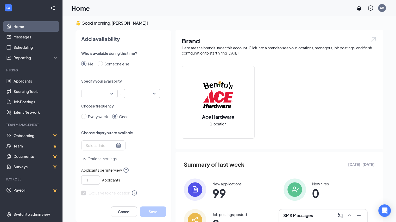
click at [120, 94] on p "-" at bounding box center [121, 93] width 2 height 9
click at [108, 93] on div at bounding box center [99, 93] width 36 height 9
click at [96, 133] on span "12:30 PM" at bounding box center [92, 132] width 15 height 6
click at [140, 93] on input "search" at bounding box center [140, 93] width 27 height 9
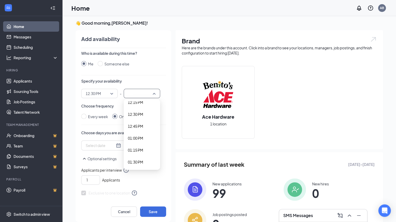
scroll to position [591, 0]
click at [133, 139] on span "01:00 PM" at bounding box center [135, 138] width 15 height 6
click at [110, 147] on div at bounding box center [103, 146] width 35 height 6
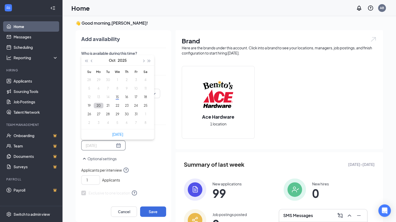
click at [95, 107] on button "20" at bounding box center [99, 105] width 10 height 5
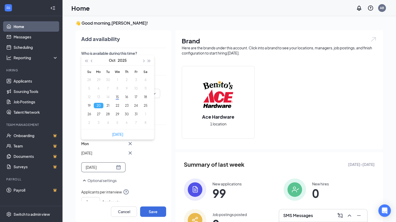
type input "[DATE]"
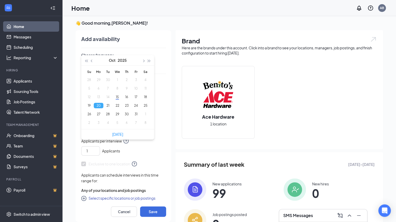
scroll to position [51, 0]
click at [125, 202] on div "Cancel Save" at bounding box center [123, 210] width 85 height 16
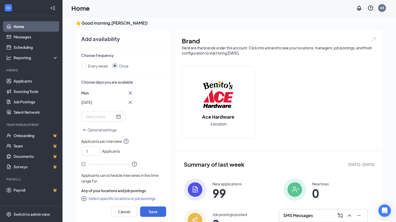
click at [114, 198] on button "Select specific locations or job postings" at bounding box center [118, 199] width 74 height 6
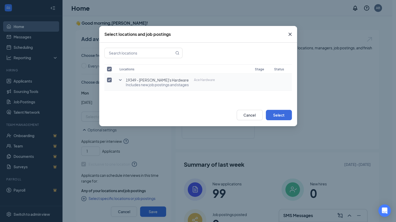
click at [122, 79] on icon "SmallChevronDown" at bounding box center [120, 80] width 6 height 6
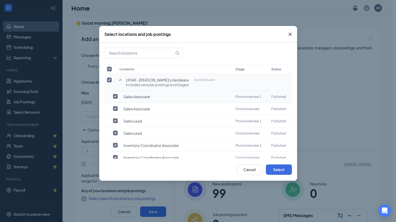
click at [125, 96] on span "Sales Associate" at bounding box center [136, 96] width 27 height 5
click at [116, 95] on input "checkbox" at bounding box center [115, 96] width 5 height 5
checkbox input "true"
checkbox input "false"
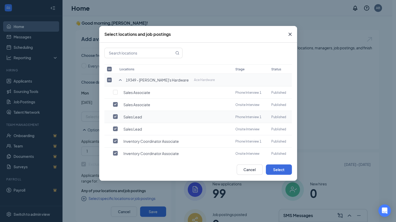
click at [116, 114] on input "checkbox" at bounding box center [115, 116] width 5 height 5
checkbox input "false"
click at [114, 141] on input "checkbox" at bounding box center [115, 141] width 5 height 5
checkbox input "false"
click at [280, 170] on button "Select" at bounding box center [279, 170] width 26 height 10
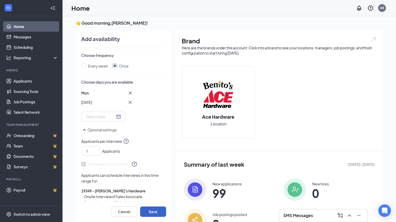
click at [156, 210] on button "Save" at bounding box center [153, 212] width 26 height 10
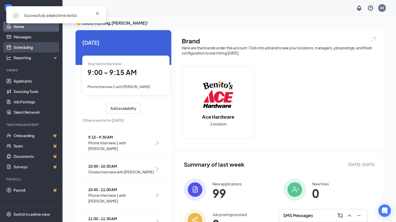
click at [50, 49] on link "Scheduling" at bounding box center [36, 47] width 44 height 10
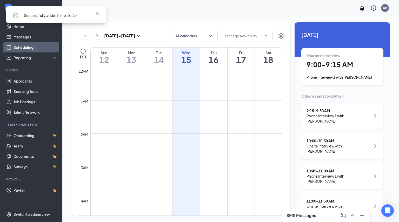
scroll to position [256, 0]
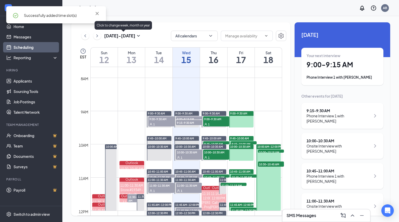
click at [100, 33] on div "[DATE] - [DATE]" at bounding box center [111, 36] width 60 height 10
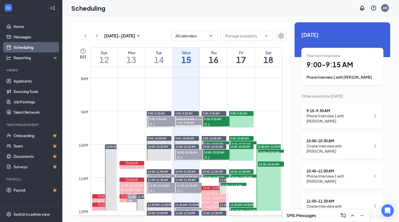
click at [97, 35] on icon "ChevronRight" at bounding box center [97, 36] width 5 height 6
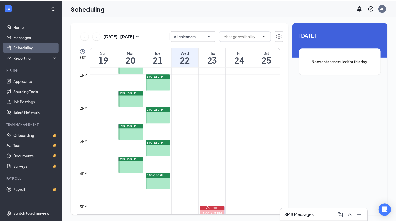
scroll to position [426, 0]
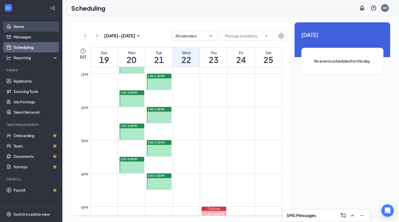
click at [35, 27] on link "Home" at bounding box center [36, 26] width 44 height 10
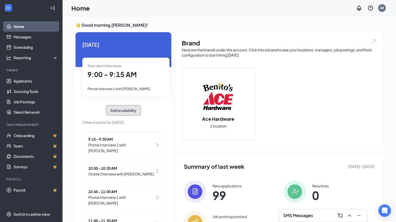
click at [120, 110] on button "Add availability" at bounding box center [123, 110] width 35 height 10
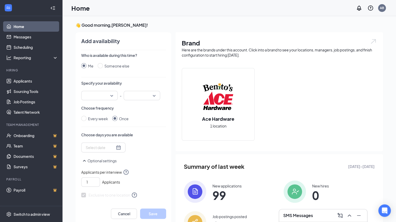
scroll to position [2, 0]
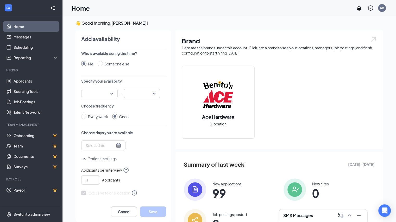
click at [108, 93] on div at bounding box center [99, 93] width 36 height 9
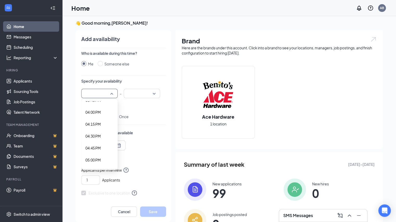
scroll to position [760, 0]
click at [95, 137] on span "04:30 PM" at bounding box center [92, 137] width 15 height 6
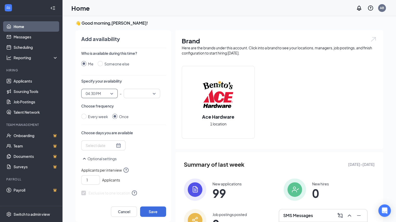
click at [143, 91] on input "search" at bounding box center [140, 93] width 27 height 9
click at [133, 138] on span "05:00 PM" at bounding box center [135, 139] width 15 height 6
click at [108, 144] on div at bounding box center [103, 146] width 35 height 6
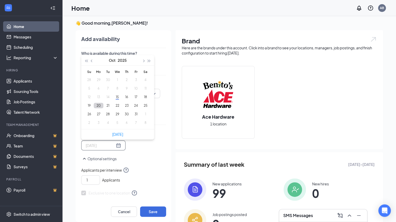
click at [94, 106] on button "20" at bounding box center [99, 105] width 10 height 5
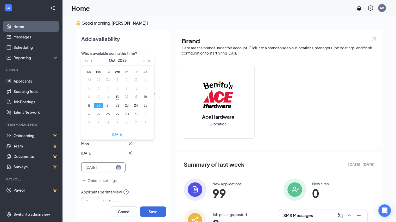
type input "[DATE]"
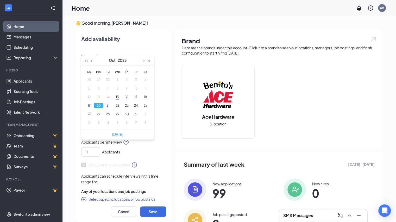
click at [137, 200] on button "Select specific locations or job postings" at bounding box center [118, 199] width 74 height 6
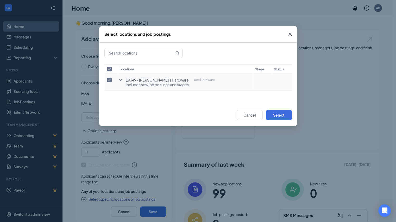
click at [120, 80] on icon "SmallChevronDown" at bounding box center [120, 80] width 3 height 2
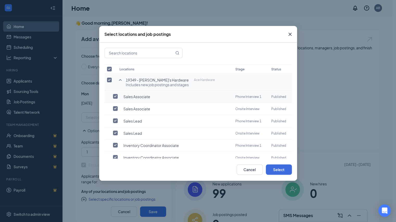
click at [116, 96] on input "checkbox" at bounding box center [115, 96] width 5 height 5
checkbox input "true"
checkbox input "false"
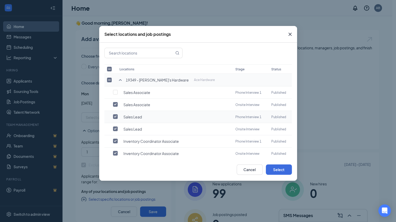
click at [113, 117] on input "checkbox" at bounding box center [115, 116] width 5 height 5
checkbox input "false"
click at [114, 139] on input "checkbox" at bounding box center [115, 141] width 5 height 5
checkbox input "false"
click at [277, 171] on button "Select" at bounding box center [279, 170] width 26 height 10
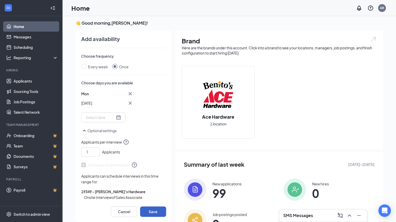
click at [154, 211] on button "Save" at bounding box center [153, 212] width 26 height 10
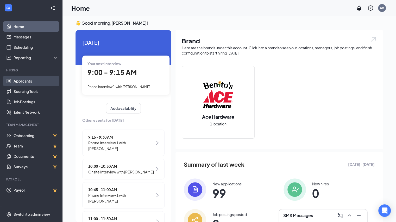
click at [30, 79] on link "Applicants" at bounding box center [36, 81] width 44 height 10
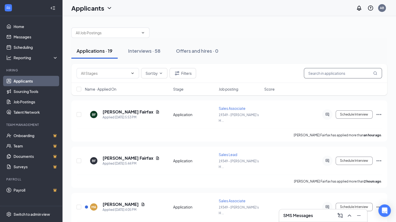
click at [320, 75] on input "text" at bounding box center [342, 73] width 78 height 10
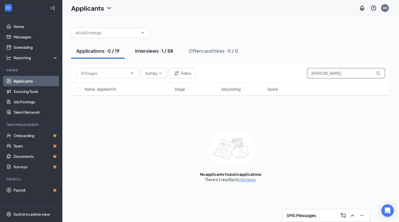
type input "[PERSON_NAME]"
click at [164, 52] on div "Interviews · 1 / 58" at bounding box center [154, 51] width 38 height 7
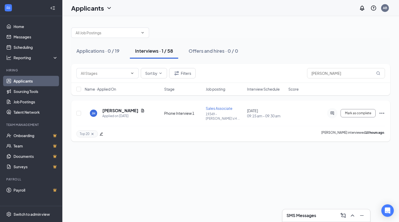
click at [381, 114] on icon "Ellipses" at bounding box center [382, 113] width 6 height 6
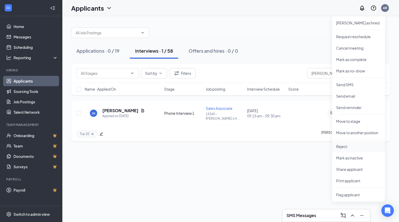
click at [352, 148] on p "Reject" at bounding box center [358, 146] width 45 height 5
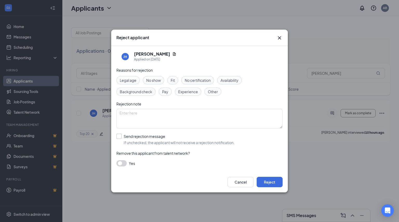
click at [121, 135] on input "Send rejection message If unchecked, the applicant will not receive a rejection…" at bounding box center [176, 139] width 118 height 11
checkbox input "true"
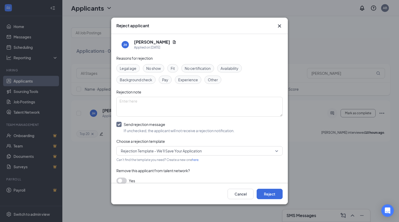
click at [155, 69] on span "No show" at bounding box center [153, 69] width 15 height 6
click at [267, 189] on div "Cancel Reject" at bounding box center [199, 194] width 177 height 21
click at [268, 193] on button "Reject" at bounding box center [270, 194] width 26 height 10
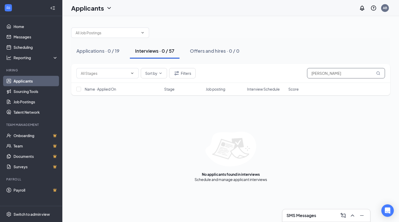
click at [328, 75] on input "[PERSON_NAME]" at bounding box center [346, 73] width 78 height 10
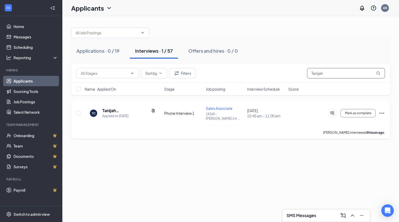
type input "Tanijah"
click at [380, 111] on icon "Ellipses" at bounding box center [382, 113] width 6 height 6
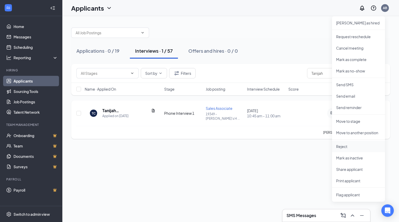
click at [350, 145] on p "Reject" at bounding box center [358, 146] width 45 height 5
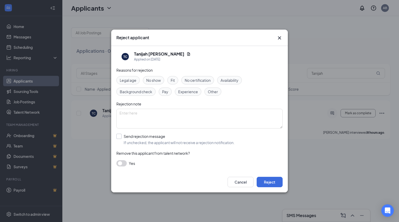
click at [120, 137] on input "Send rejection message If unchecked, the applicant will not receive a rejection…" at bounding box center [176, 139] width 118 height 11
checkbox input "true"
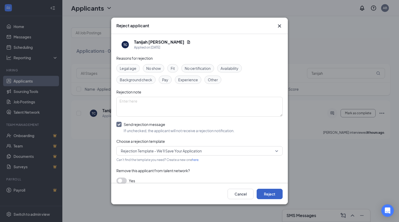
click at [267, 193] on button "Reject" at bounding box center [270, 194] width 26 height 10
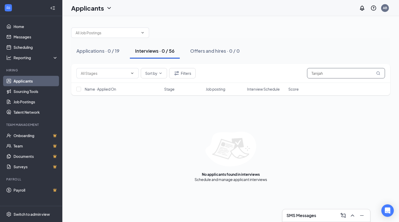
click at [321, 74] on input "Tanijah" at bounding box center [346, 73] width 78 height 10
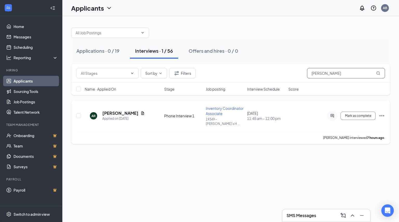
type input "[PERSON_NAME]"
click at [380, 114] on icon "Ellipses" at bounding box center [382, 116] width 6 height 6
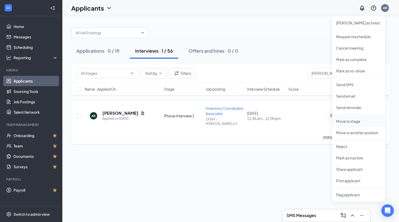
click at [357, 126] on li "Move to stage" at bounding box center [358, 121] width 53 height 11
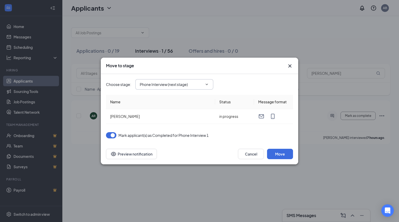
click at [179, 86] on input "Phone Interview (next stage)" at bounding box center [171, 85] width 63 height 6
click at [168, 119] on div "Onsite Interview" at bounding box center [158, 116] width 28 height 6
type input "Onsite Interview"
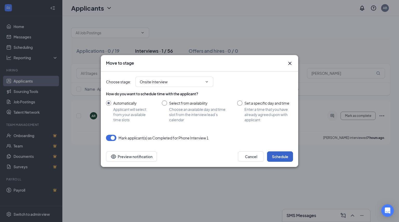
click at [276, 152] on button "Schedule" at bounding box center [280, 157] width 26 height 10
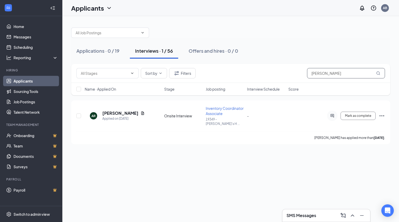
click at [329, 75] on input "[PERSON_NAME]" at bounding box center [346, 73] width 78 height 10
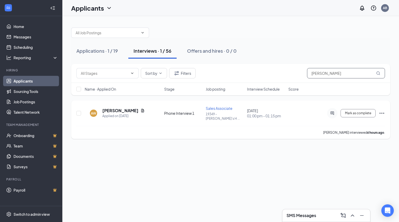
type input "[PERSON_NAME]"
click at [381, 111] on icon "Ellipses" at bounding box center [382, 113] width 6 height 6
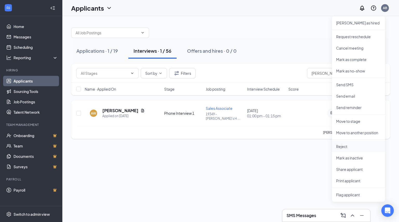
click at [351, 146] on p "Reject" at bounding box center [358, 146] width 45 height 5
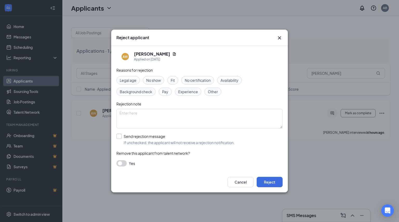
click at [146, 137] on input "Send rejection message If unchecked, the applicant will not receive a rejection…" at bounding box center [176, 139] width 118 height 11
checkbox input "true"
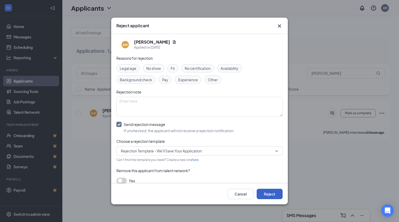
click at [270, 194] on button "Reject" at bounding box center [270, 194] width 26 height 10
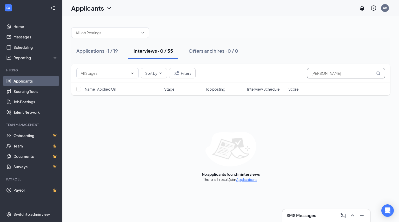
click at [333, 72] on input "[PERSON_NAME]" at bounding box center [346, 73] width 78 height 10
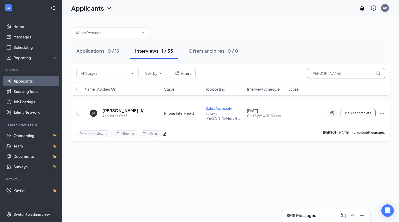
type input "[PERSON_NAME]"
click at [381, 112] on icon "Ellipses" at bounding box center [382, 113] width 6 height 6
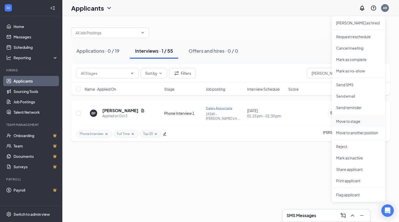
click at [351, 121] on p "Move to stage" at bounding box center [358, 121] width 45 height 5
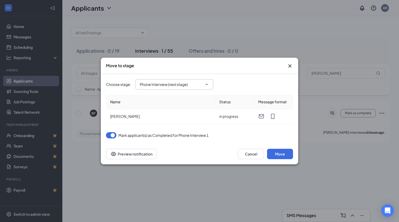
click at [194, 85] on input "Phone Interview (next stage)" at bounding box center [171, 85] width 63 height 6
click at [180, 115] on div "Onsite Interview" at bounding box center [179, 116] width 70 height 6
type input "Onsite Interview"
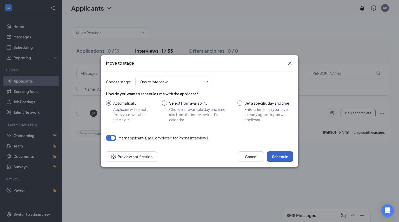
click at [279, 157] on button "Schedule" at bounding box center [280, 157] width 26 height 10
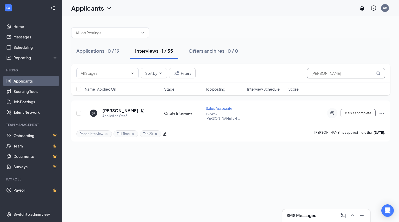
click at [339, 70] on input "[PERSON_NAME]" at bounding box center [346, 73] width 78 height 10
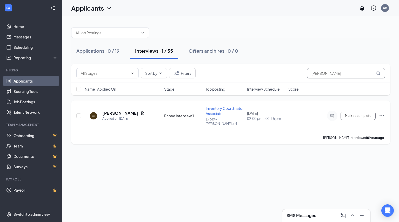
type input "[PERSON_NAME]"
click at [383, 113] on icon "Ellipses" at bounding box center [382, 116] width 6 height 6
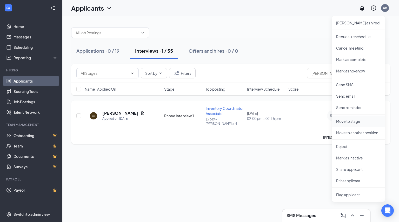
click at [346, 122] on p "Move to stage" at bounding box center [358, 121] width 45 height 5
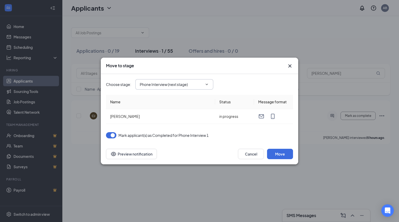
click at [174, 85] on input "Phone Interview (next stage)" at bounding box center [171, 85] width 63 height 6
click at [166, 114] on div "Onsite Interview" at bounding box center [158, 116] width 28 height 6
type input "Onsite Interview"
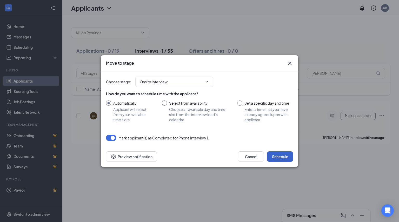
click at [276, 154] on button "Schedule" at bounding box center [280, 157] width 26 height 10
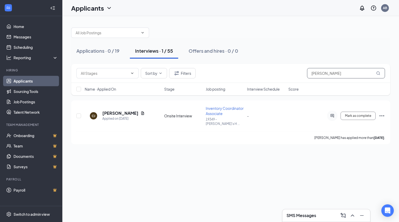
click at [348, 69] on input "[PERSON_NAME]" at bounding box center [346, 73] width 78 height 10
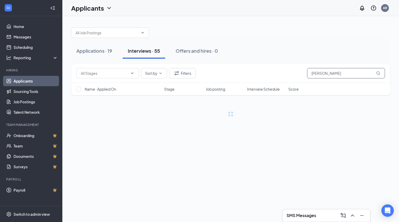
type input "[PERSON_NAME]"
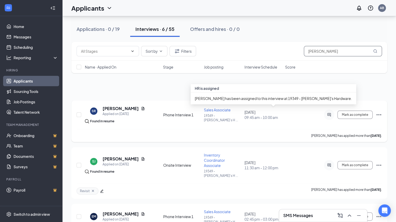
scroll to position [73, 0]
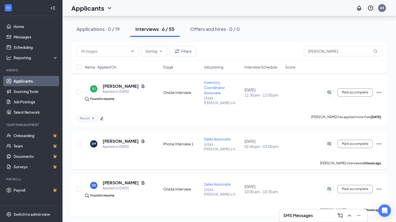
click at [378, 141] on icon "Ellipses" at bounding box center [378, 144] width 6 height 6
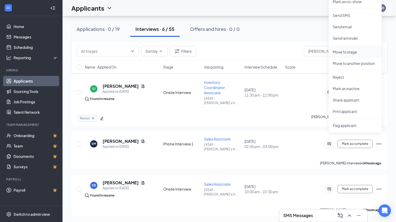
click at [359, 55] on li "Move to stage" at bounding box center [354, 51] width 53 height 11
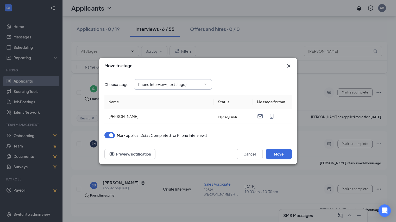
click at [178, 84] on input "Phone Interview (next stage)" at bounding box center [169, 85] width 63 height 6
click at [168, 115] on div "Onsite Interview" at bounding box center [156, 116] width 28 height 6
type input "Onsite Interview"
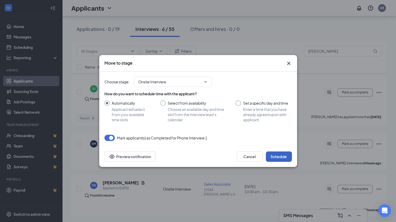
click at [275, 153] on button "Schedule" at bounding box center [279, 157] width 26 height 10
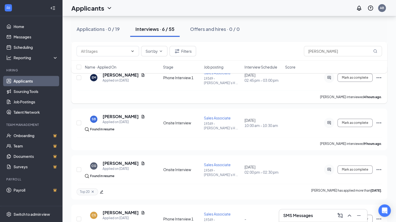
scroll to position [139, 0]
click at [324, 53] on input "[PERSON_NAME]" at bounding box center [342, 51] width 78 height 10
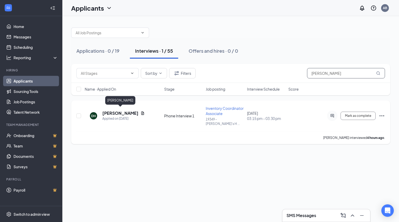
type input "[PERSON_NAME]"
click at [131, 112] on h5 "[PERSON_NAME]" at bounding box center [120, 114] width 36 height 6
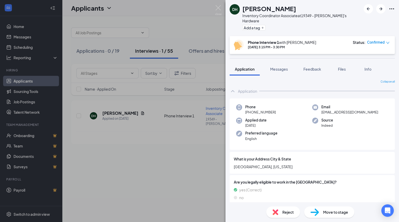
click at [288, 211] on span "Reject" at bounding box center [288, 213] width 11 height 6
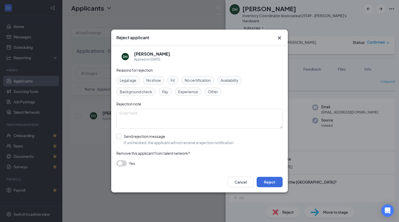
click at [168, 140] on input "Send rejection message If unchecked, the applicant will not receive a rejection…" at bounding box center [176, 139] width 118 height 11
checkbox input "true"
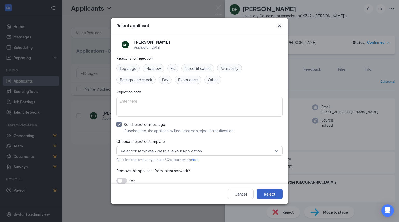
click at [266, 195] on button "Reject" at bounding box center [270, 194] width 26 height 10
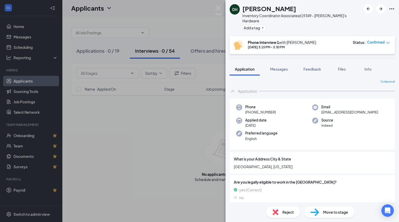
click at [218, 5] on div "DH [PERSON_NAME] Inventory Coordinator Associate at 19349 - [PERSON_NAME]'s Har…" at bounding box center [199, 111] width 399 height 222
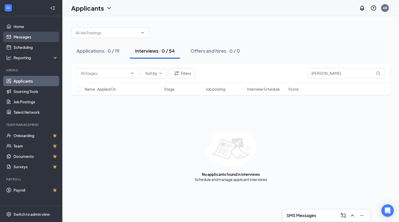
click at [18, 34] on link "Messages" at bounding box center [36, 37] width 44 height 10
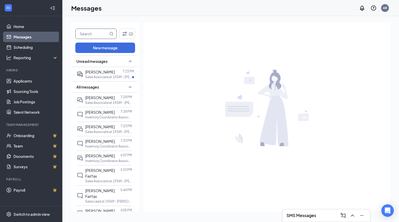
click at [102, 33] on input "text" at bounding box center [92, 34] width 33 height 10
type input "[PERSON_NAME]"
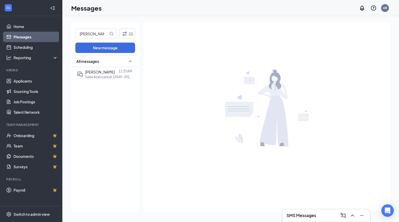
click at [96, 83] on div "All messages [PERSON_NAME] 11:23 AM Sales Associate at 19349 - [PERSON_NAME]'s …" at bounding box center [104, 134] width 65 height 156
click at [100, 73] on span "[PERSON_NAME]" at bounding box center [100, 72] width 30 height 5
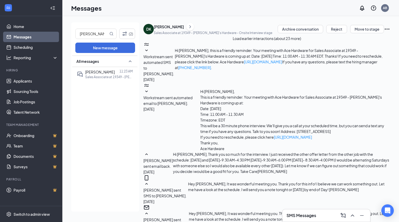
scroll to position [596, 0]
type textarea "Hi [PERSON_NAME],"
checkbox input "true"
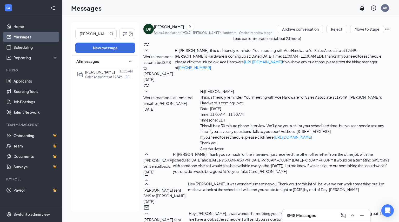
checkbox input "false"
type textarea "Hi [PERSON_NAME], Thank you for this. I will work on an offer letter that refle…"
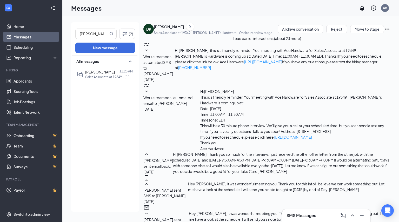
scroll to position [653, 0]
click at [32, 38] on link "Messages" at bounding box center [36, 37] width 44 height 10
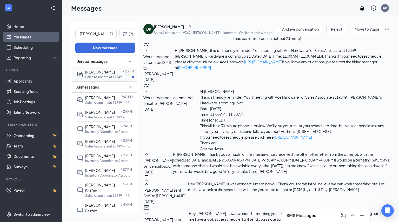
click at [101, 74] on div "[PERSON_NAME]" at bounding box center [100, 72] width 30 height 6
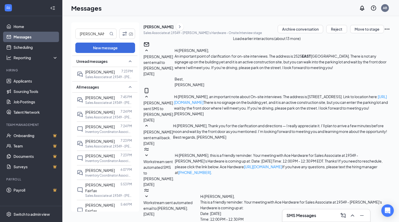
scroll to position [386, 0]
click at [30, 80] on link "Applicants" at bounding box center [36, 81] width 44 height 10
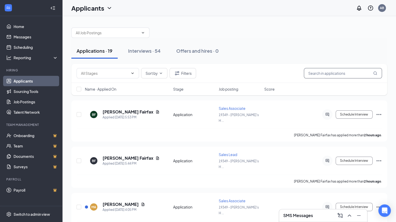
click at [320, 72] on input "text" at bounding box center [342, 73] width 78 height 10
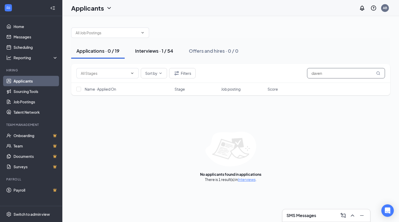
type input "daven"
click at [148, 48] on div "Interviews · 1 / 54" at bounding box center [154, 51] width 38 height 7
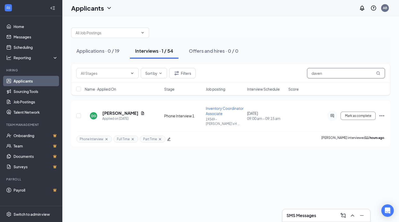
click at [329, 71] on input "daven" at bounding box center [346, 73] width 78 height 10
click at [383, 114] on icon "Ellipses" at bounding box center [382, 116] width 6 height 6
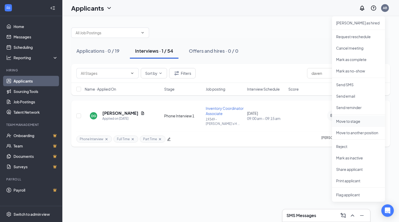
click at [359, 124] on li "Move to stage" at bounding box center [358, 121] width 53 height 11
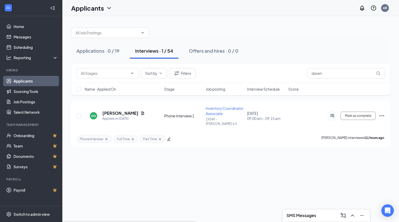
type input "Onsite Interview"
